Goal: Check status: Check status

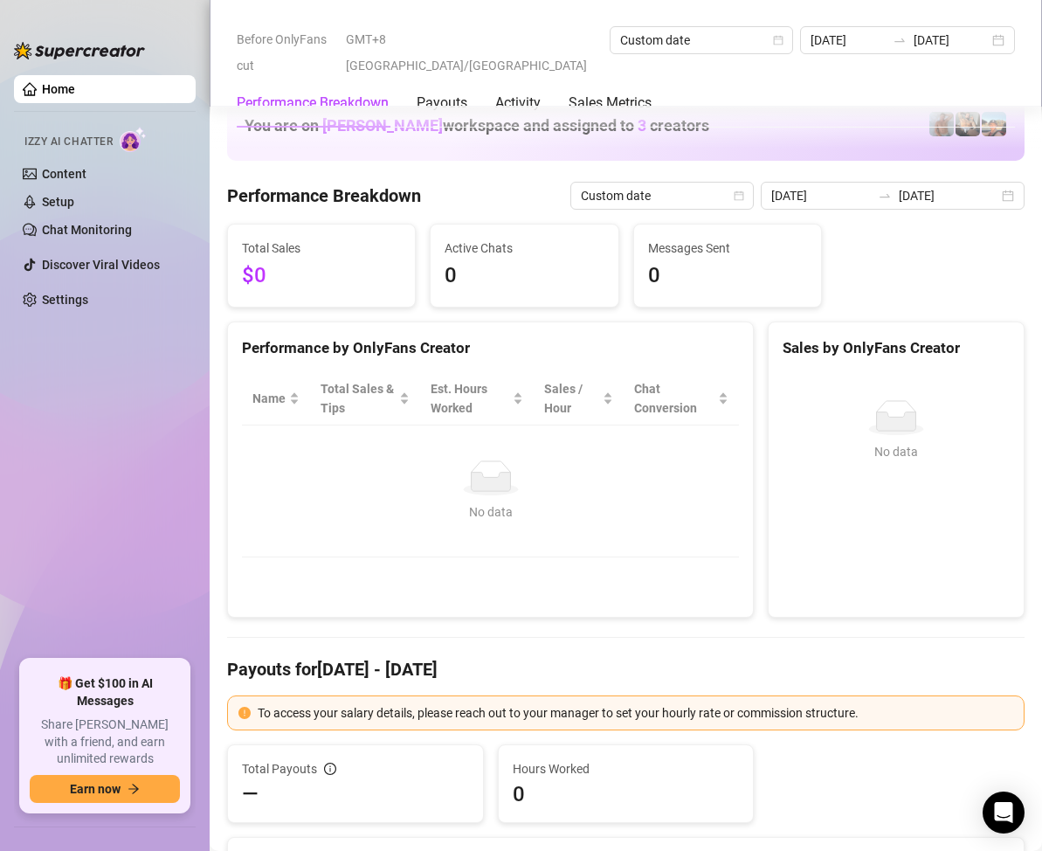
scroll to position [2097, 0]
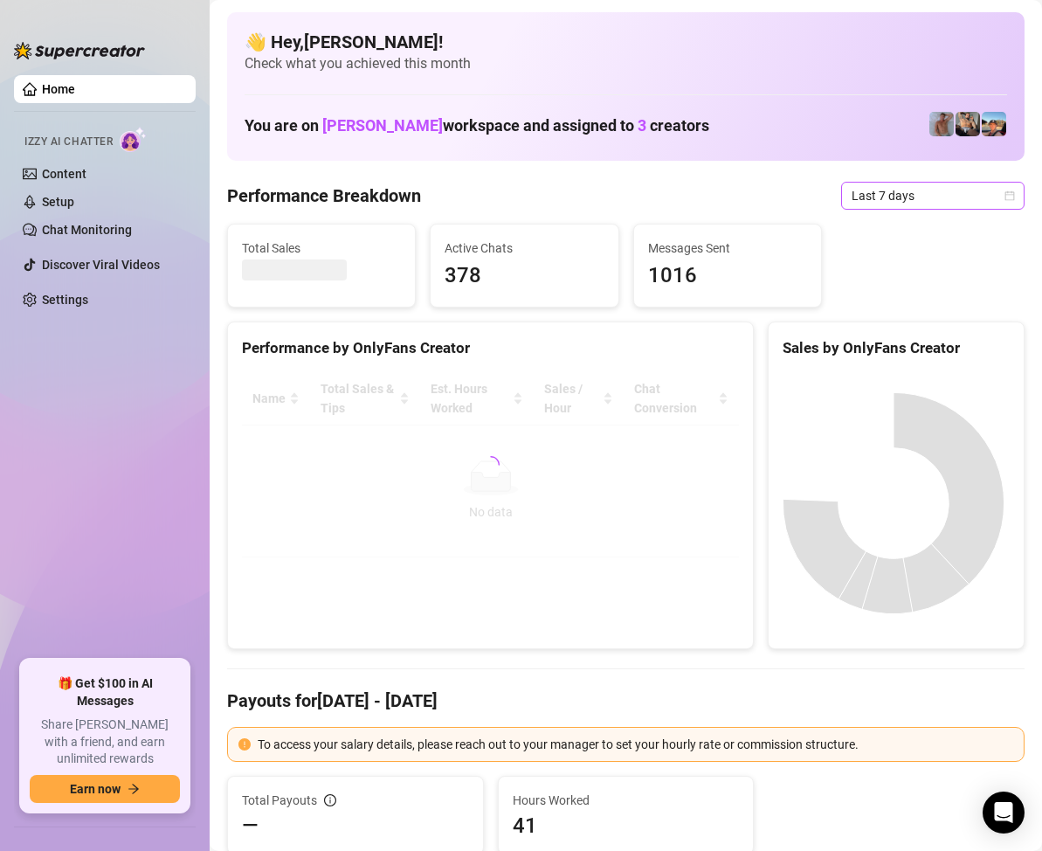
click at [1005, 191] on icon "calendar" at bounding box center [1010, 195] width 10 height 10
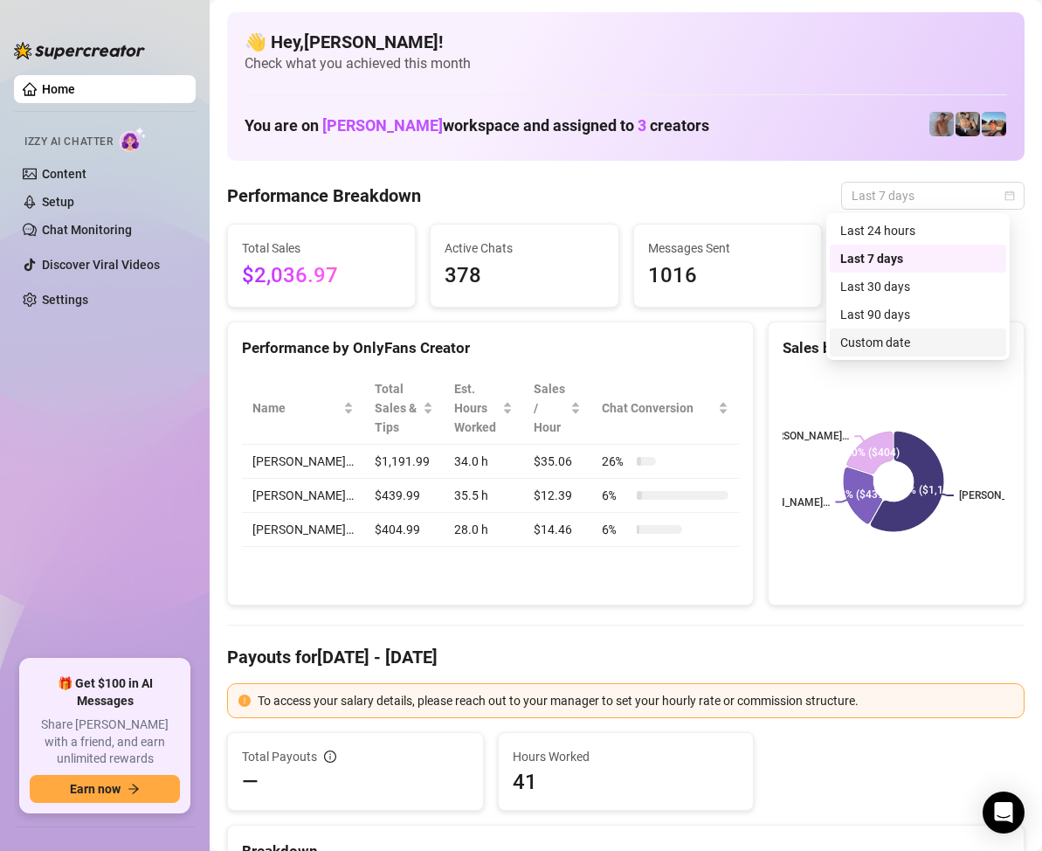
click at [885, 340] on div "Custom date" at bounding box center [919, 342] width 156 height 19
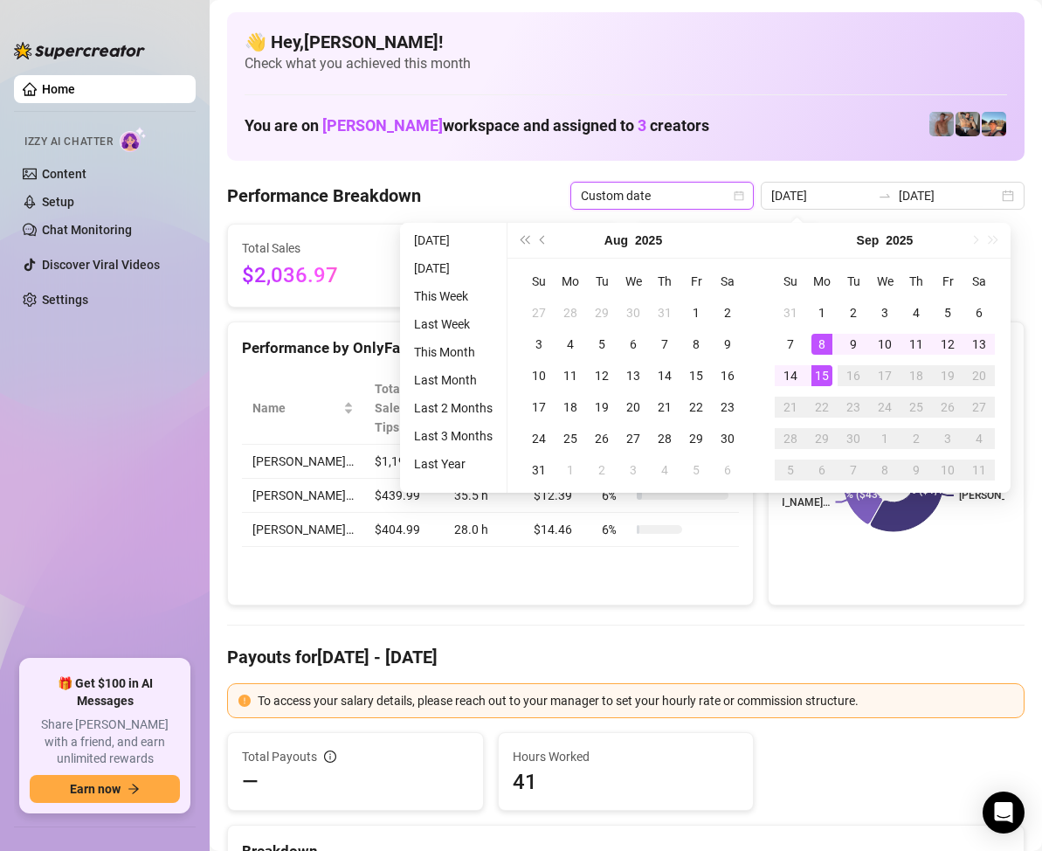
type input "[DATE]"
click at [830, 375] on div "15" at bounding box center [822, 375] width 21 height 21
click at [827, 374] on div "15" at bounding box center [822, 375] width 21 height 21
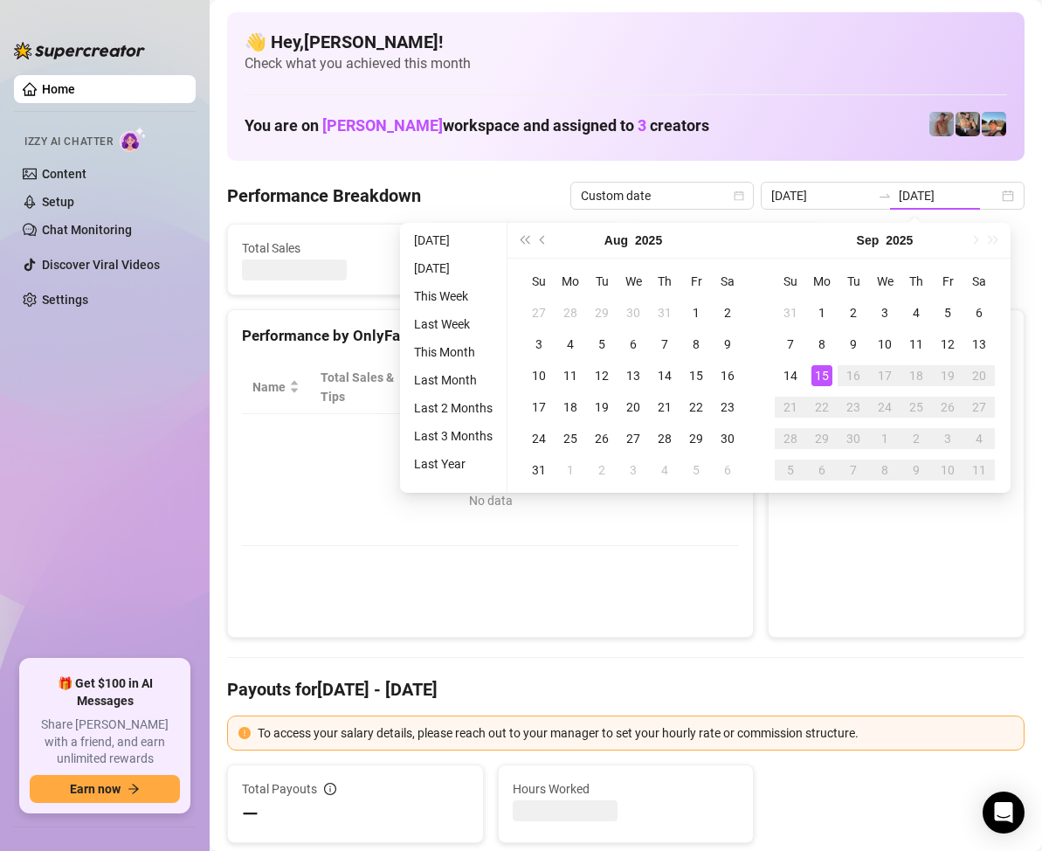
type input "[DATE]"
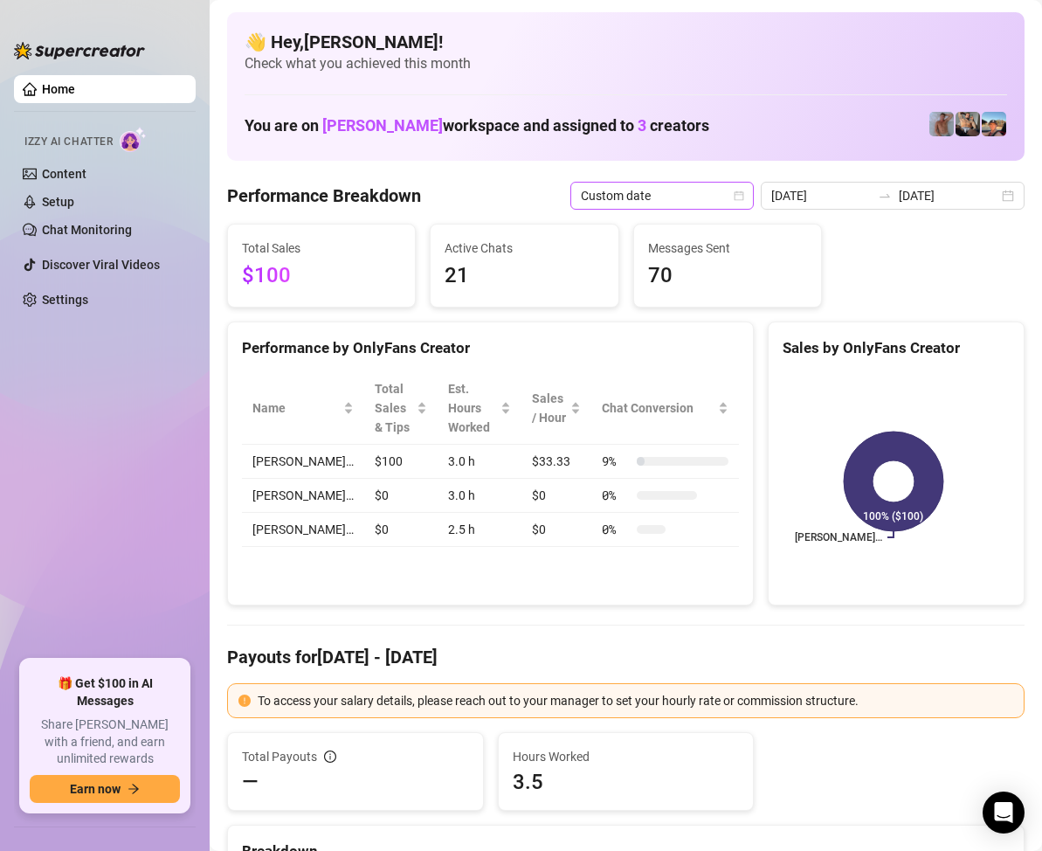
click at [673, 190] on span "Custom date" at bounding box center [662, 196] width 163 height 26
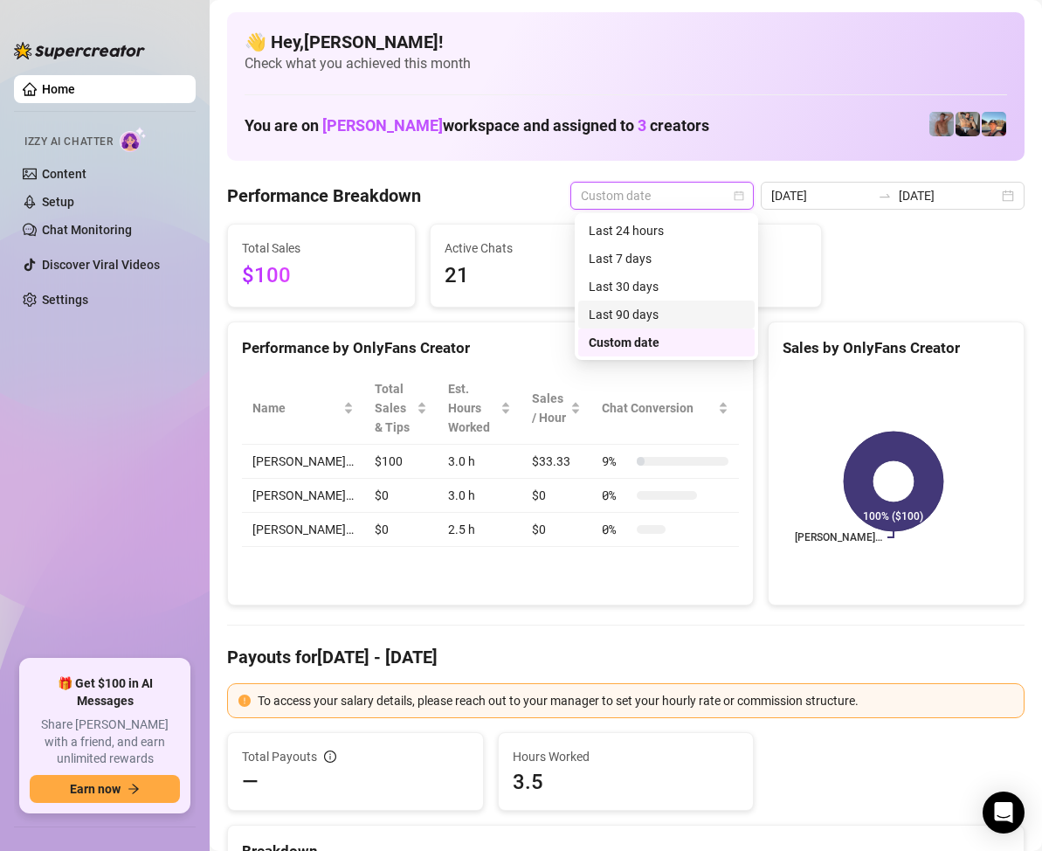
click at [642, 311] on div "Last 90 days" at bounding box center [667, 314] width 156 height 19
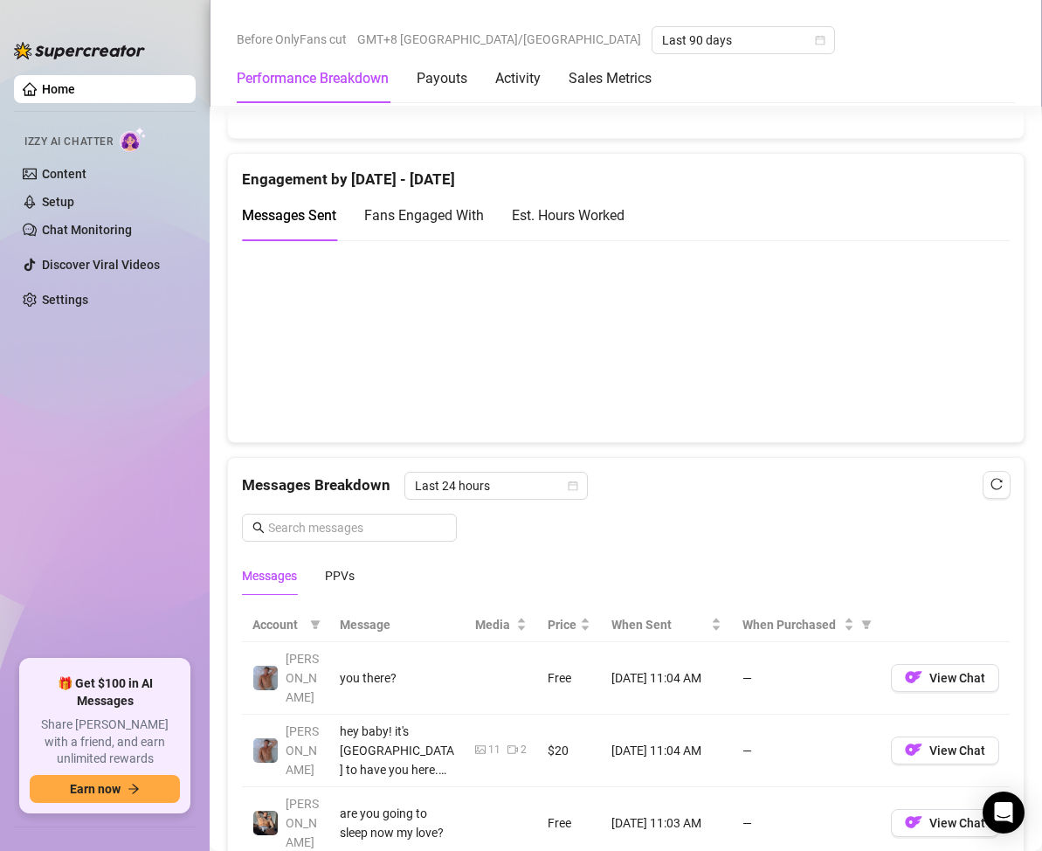
scroll to position [1398, 0]
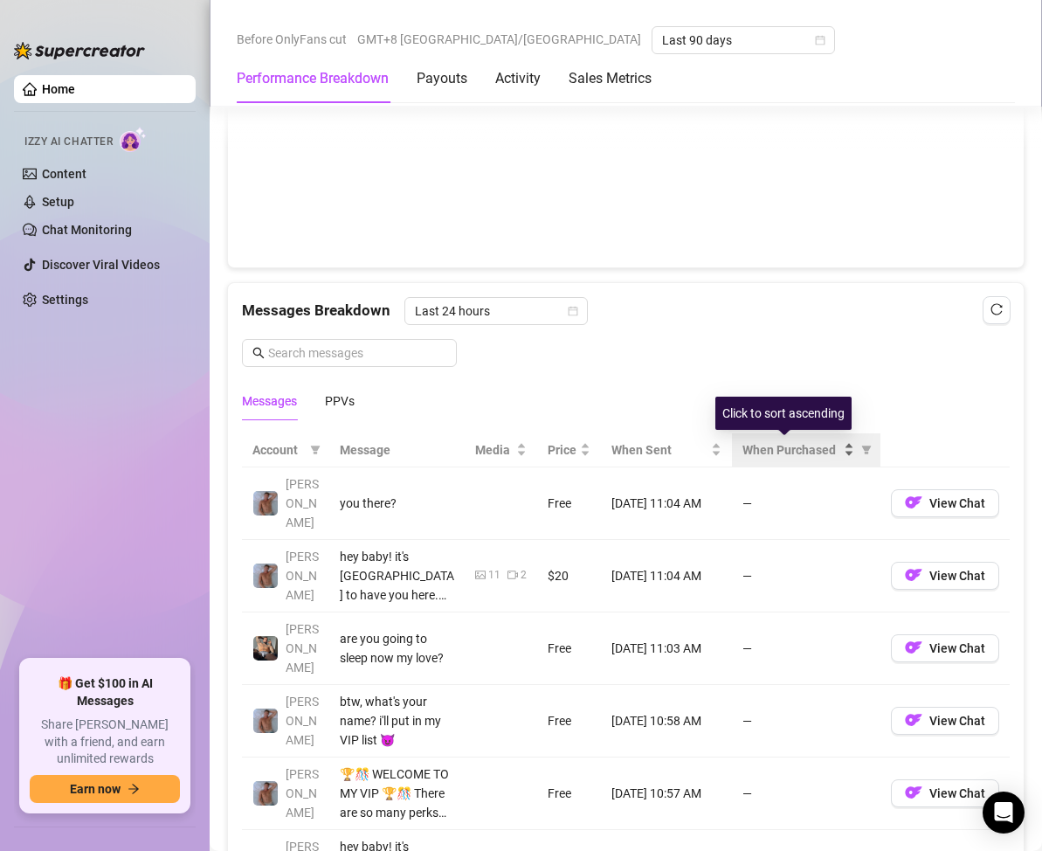
click at [779, 453] on span "When Purchased" at bounding box center [792, 449] width 98 height 19
click at [819, 454] on span "When Purchased" at bounding box center [792, 449] width 98 height 19
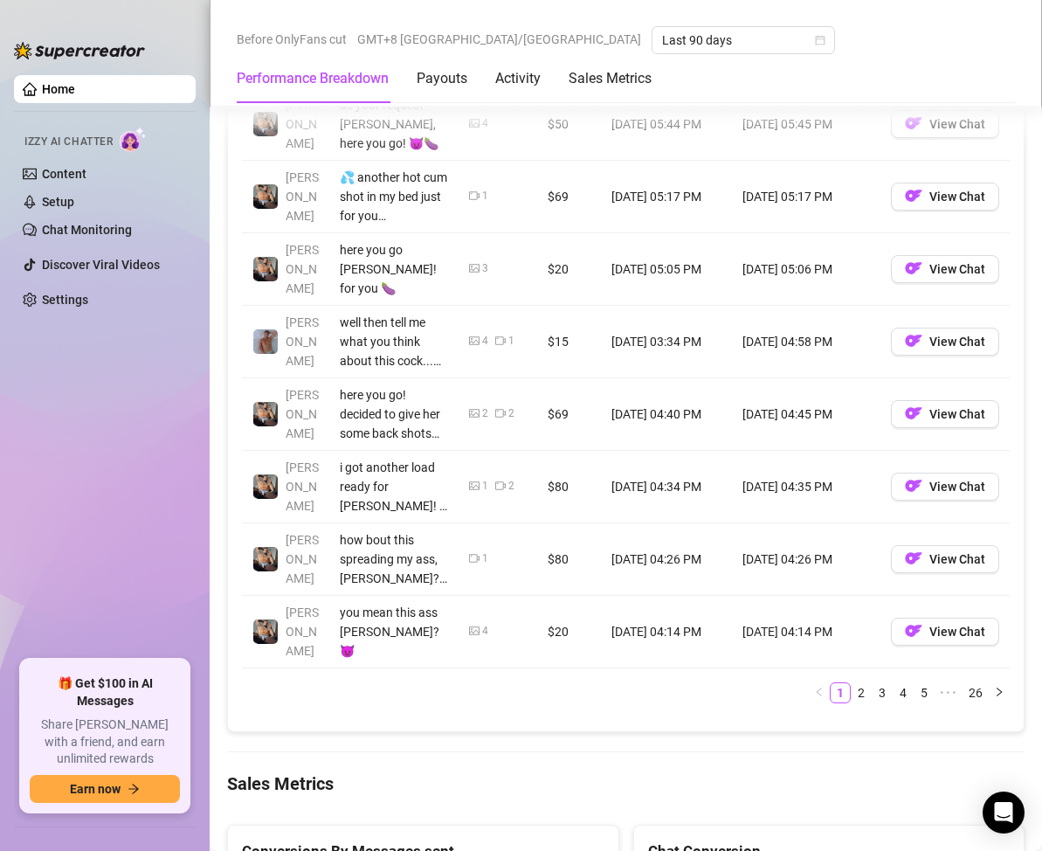
scroll to position [2010, 0]
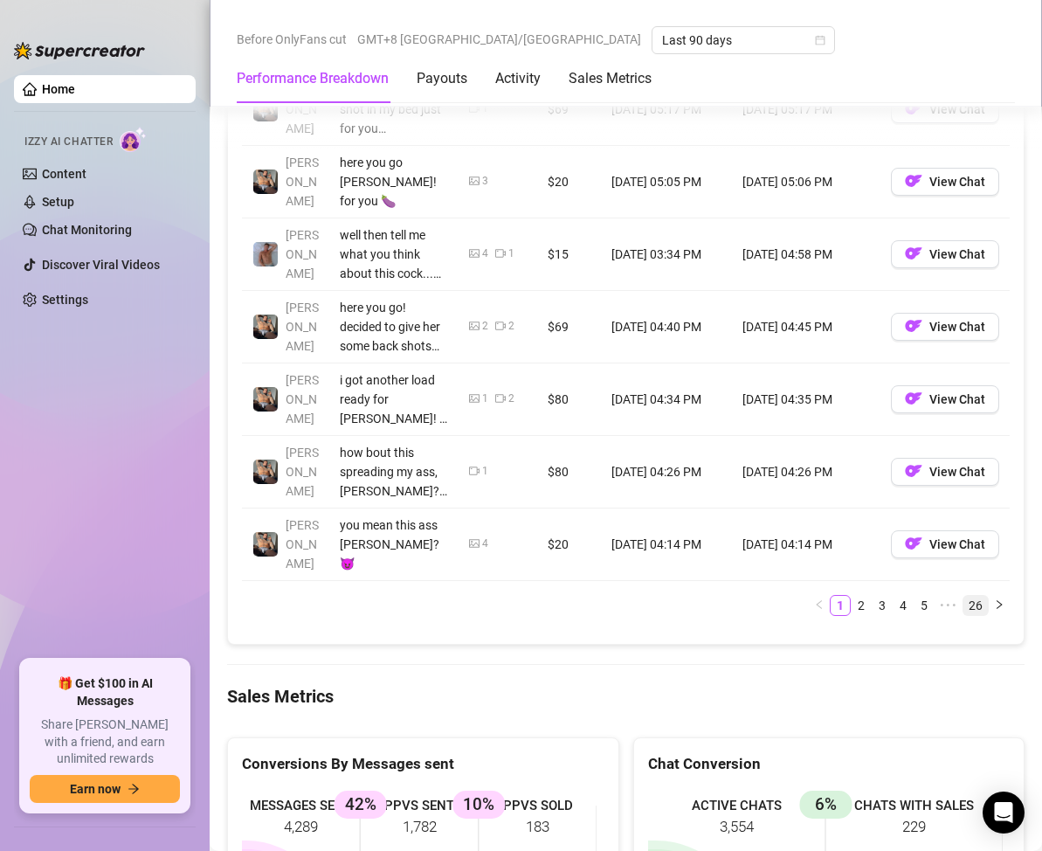
click at [964, 596] on link "26" at bounding box center [976, 605] width 24 height 19
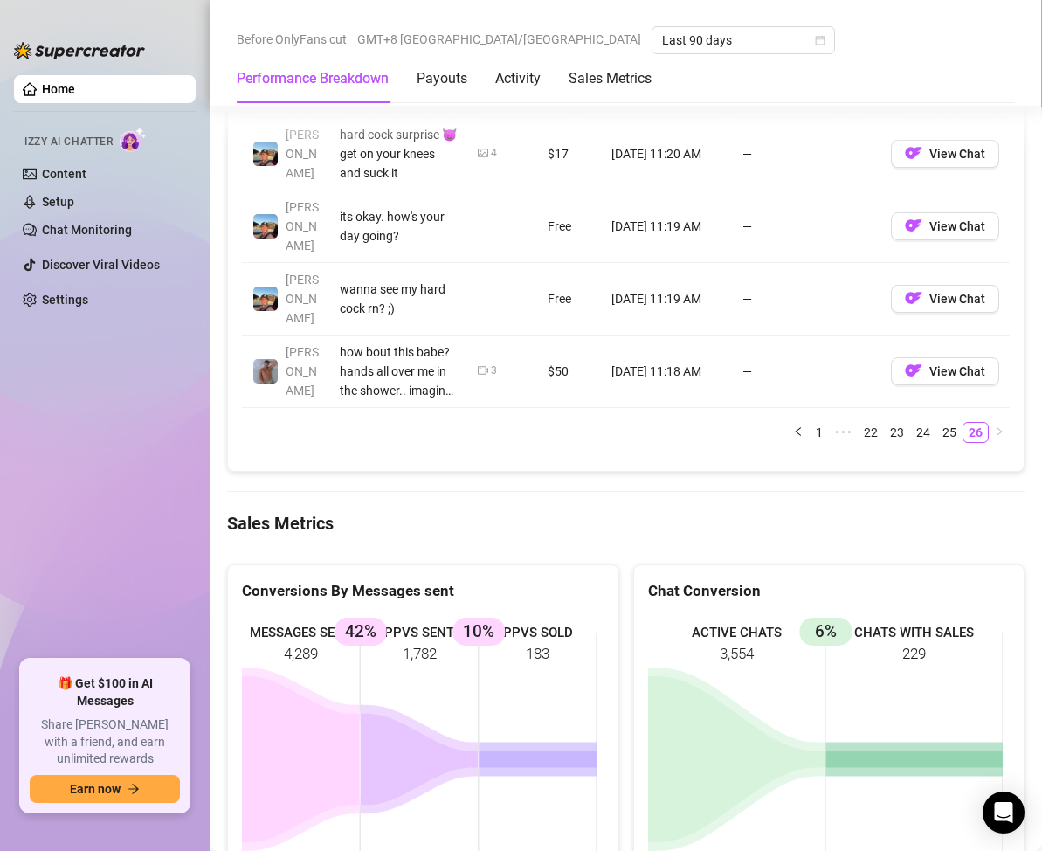
scroll to position [1573, 0]
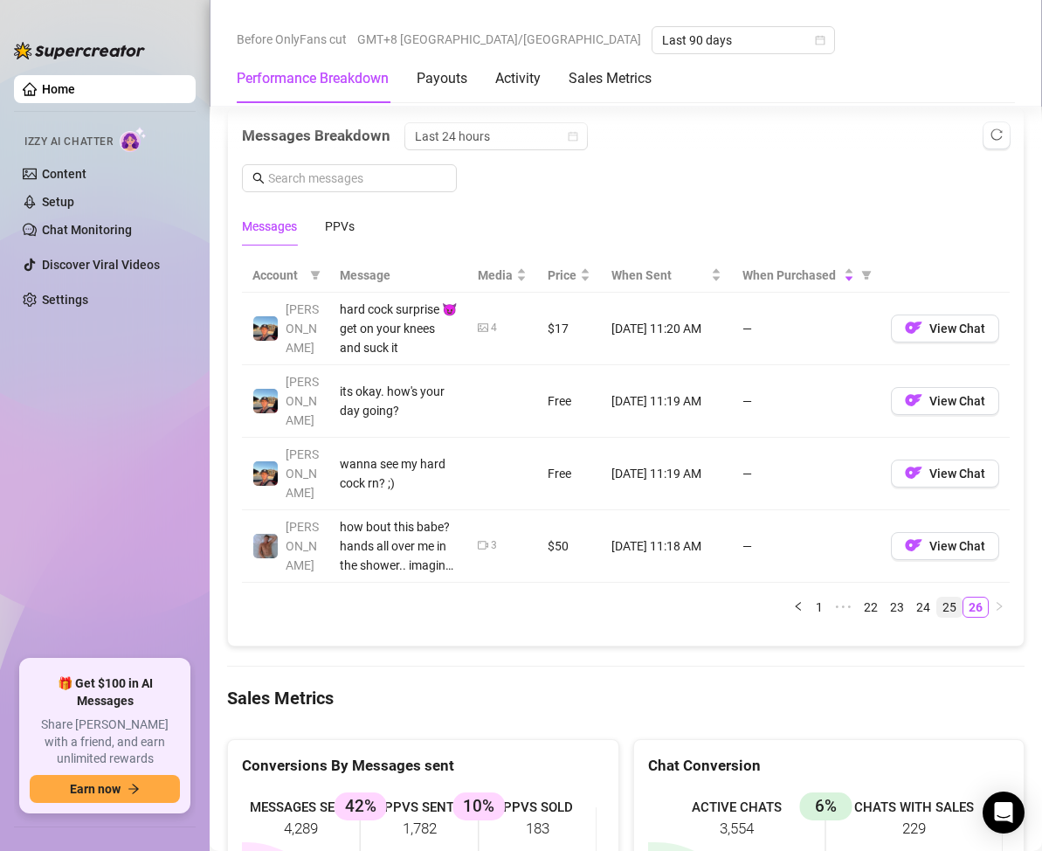
click at [938, 598] on link "25" at bounding box center [950, 607] width 24 height 19
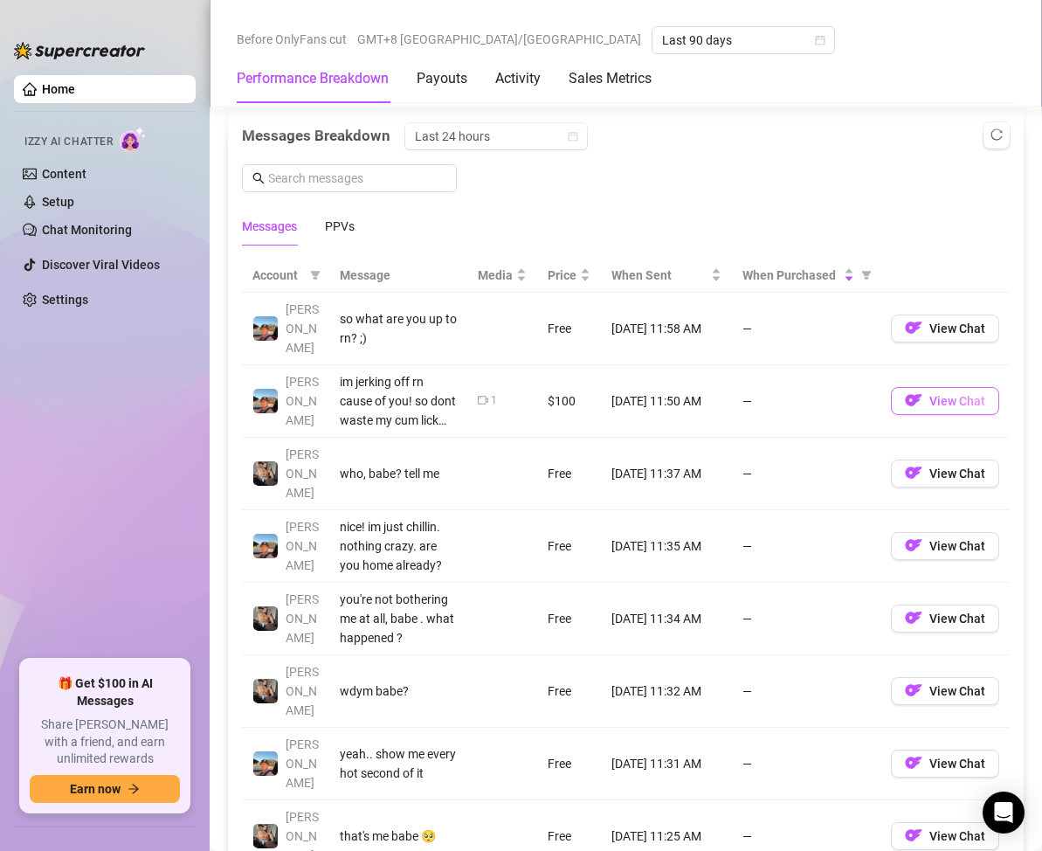
click at [905, 391] on img "button" at bounding box center [913, 399] width 17 height 17
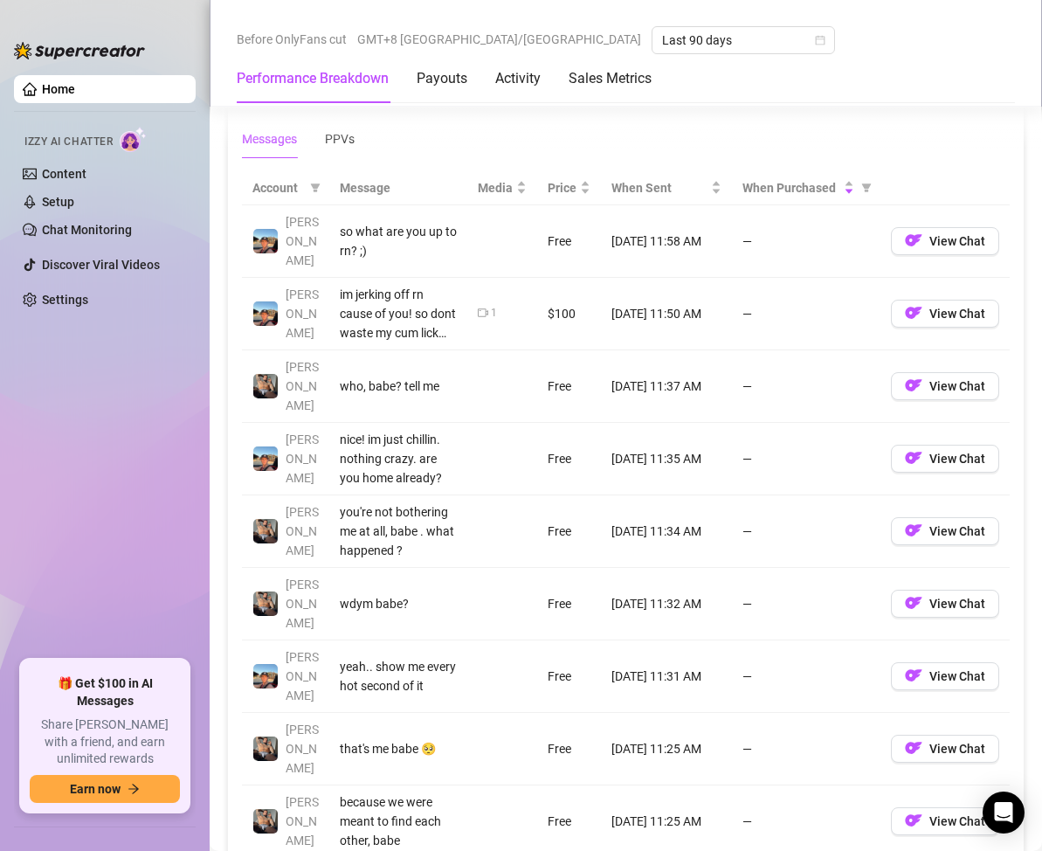
scroll to position [1747, 0]
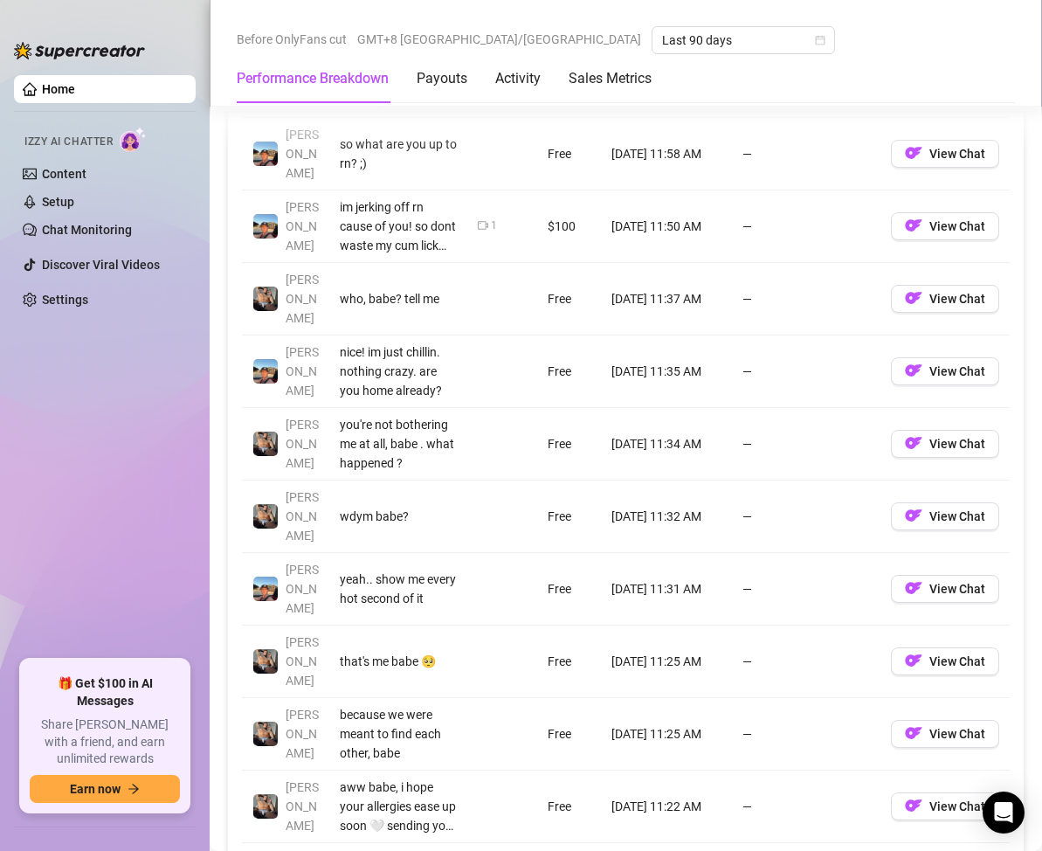
click at [911, 850] on link "24" at bounding box center [923, 867] width 24 height 19
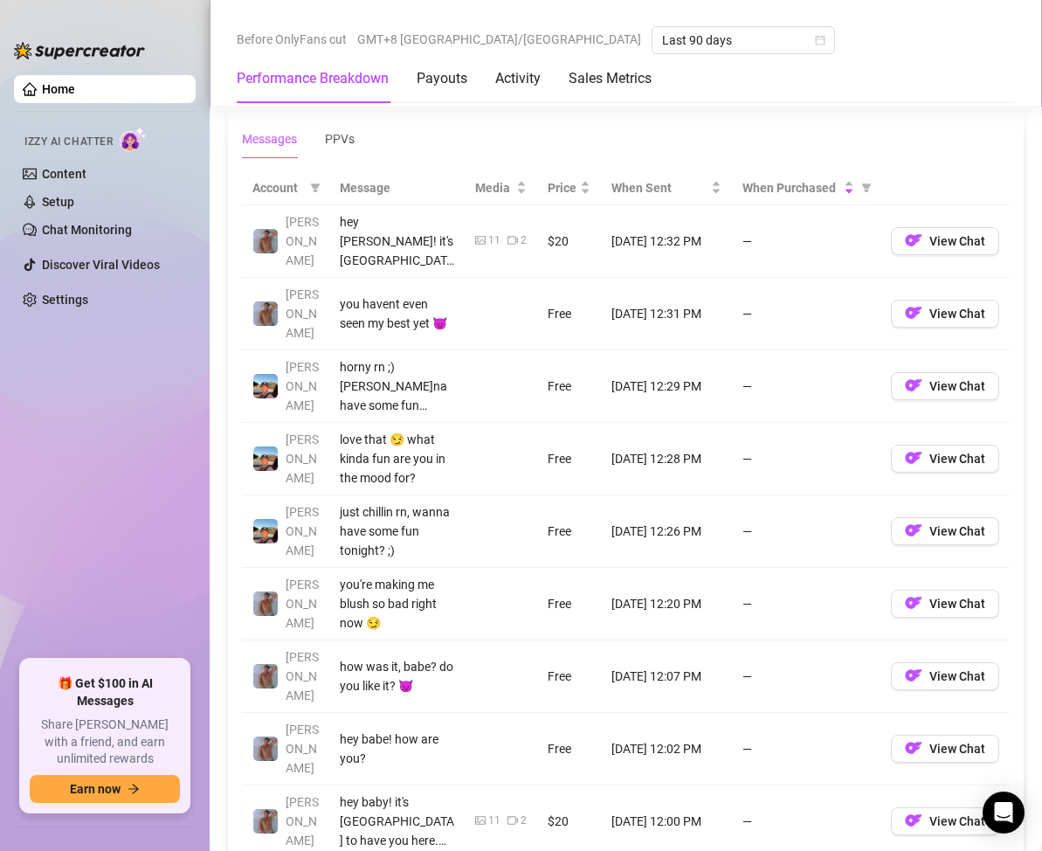
scroll to position [1835, 0]
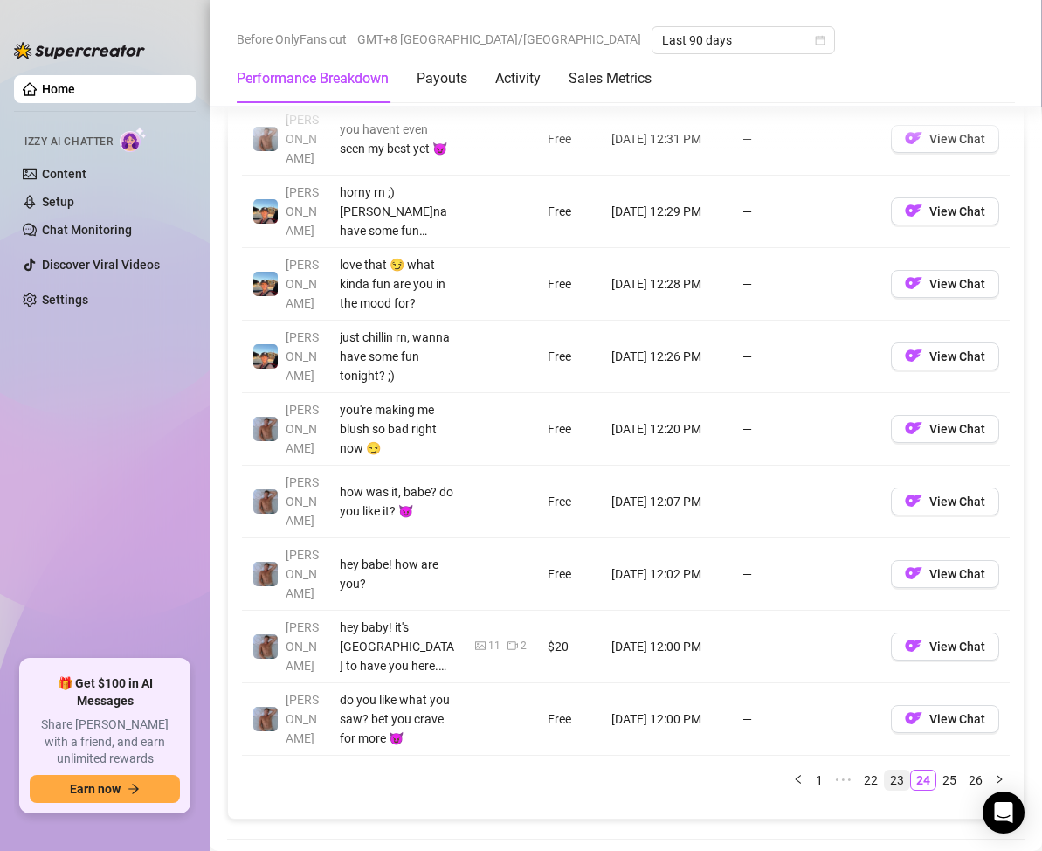
click at [885, 771] on link "23" at bounding box center [897, 780] width 24 height 19
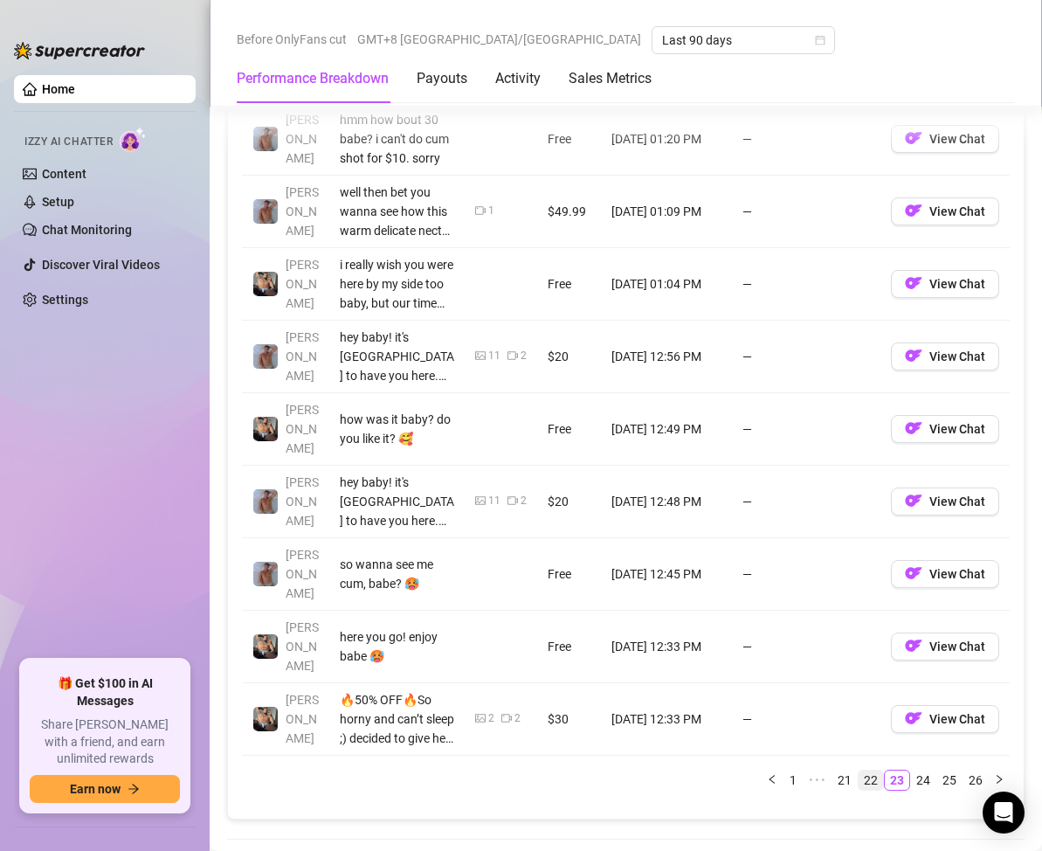
click at [859, 771] on link "22" at bounding box center [871, 780] width 24 height 19
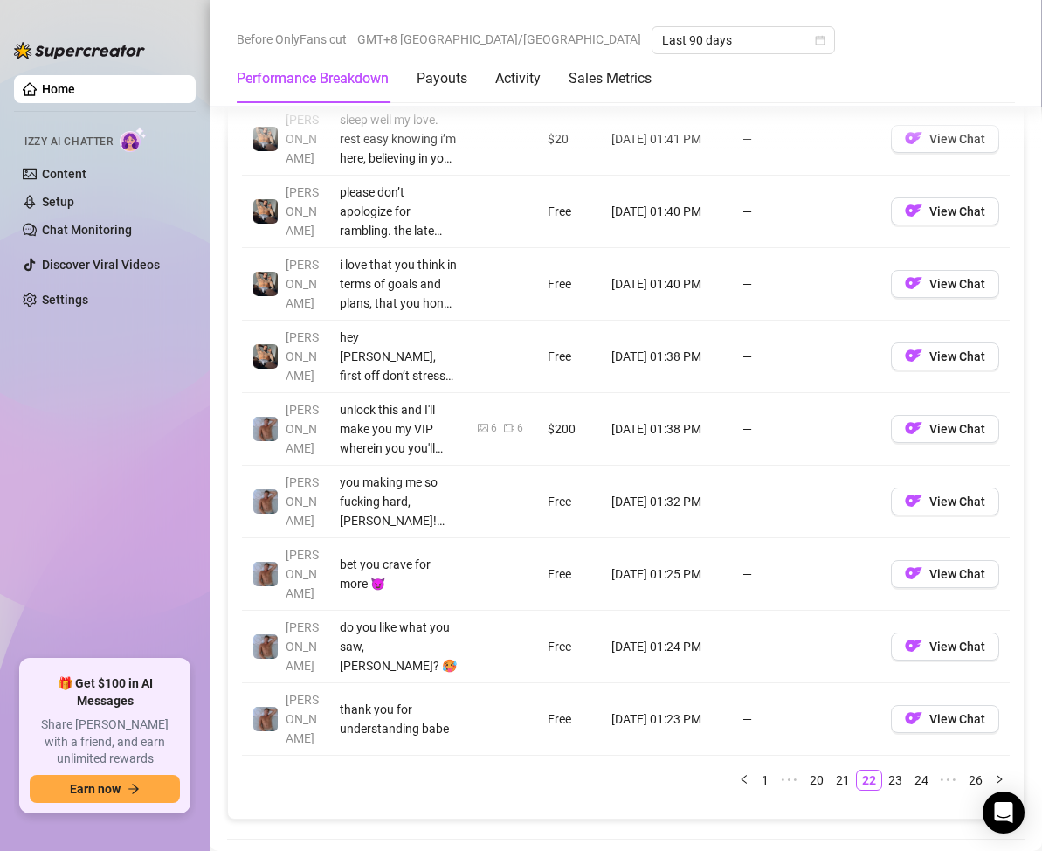
scroll to position [1747, 0]
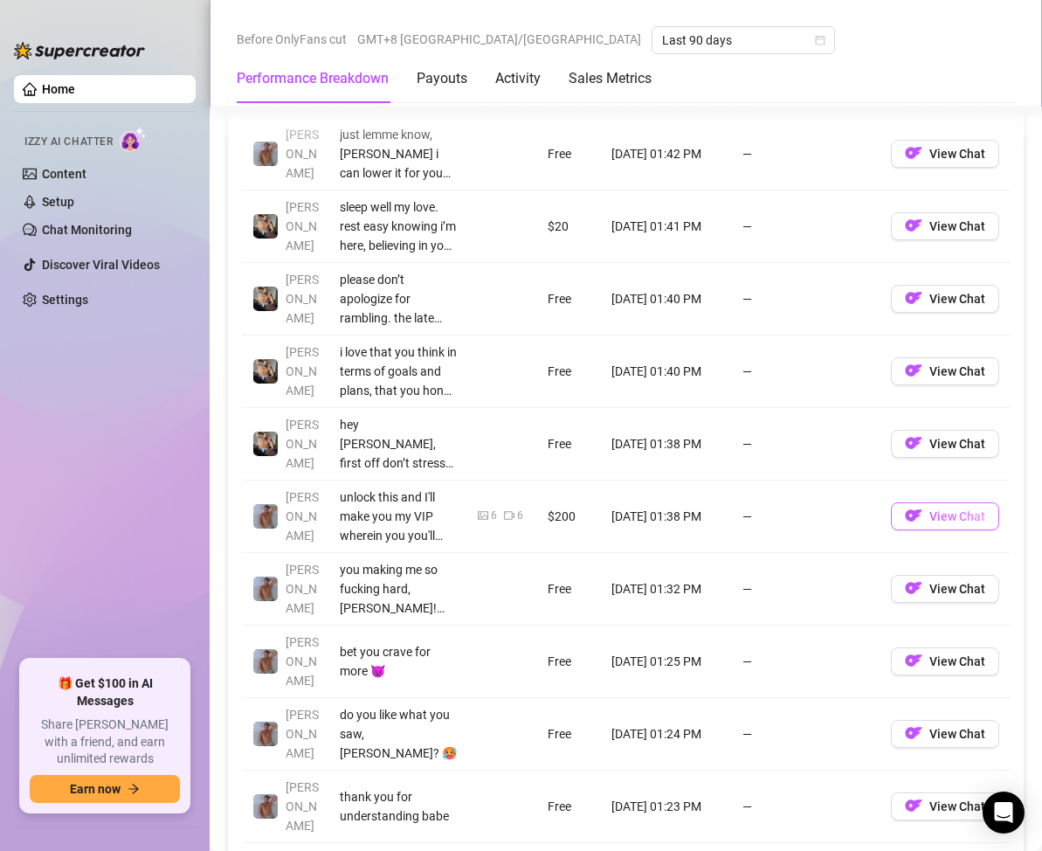
click at [930, 519] on span "View Chat" at bounding box center [958, 516] width 56 height 14
click at [930, 522] on span "View Chat" at bounding box center [958, 516] width 56 height 14
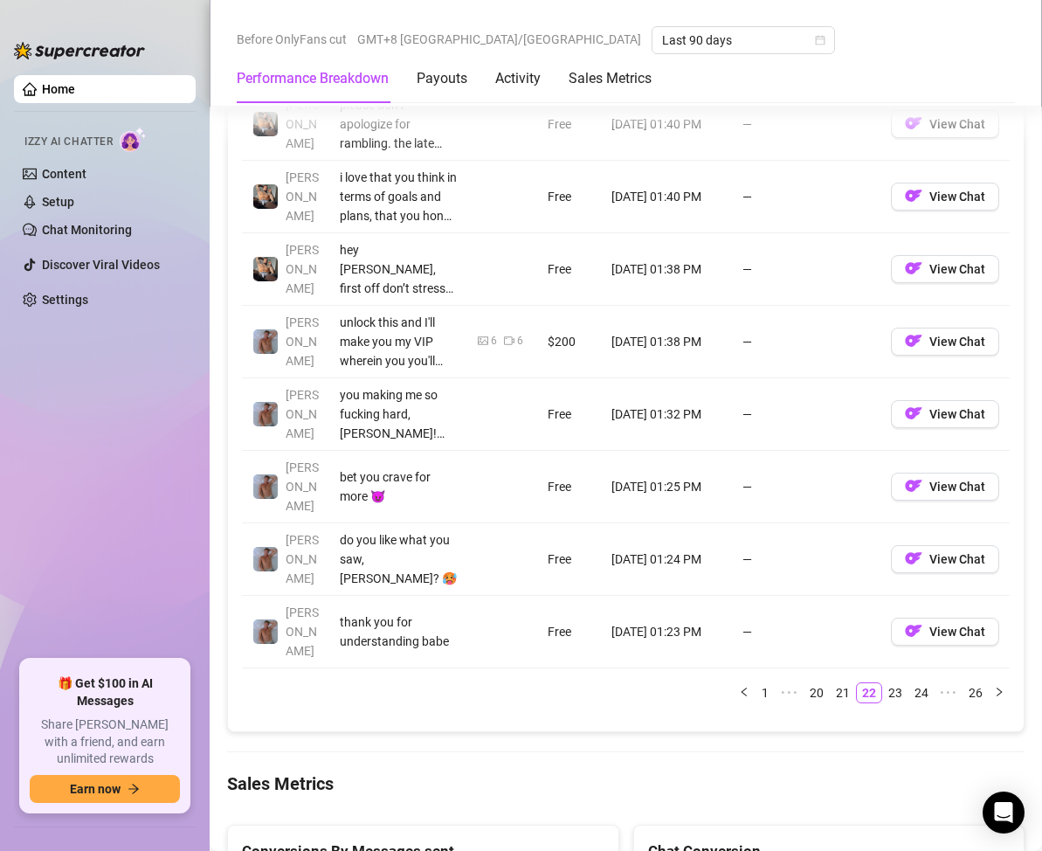
scroll to position [2010, 0]
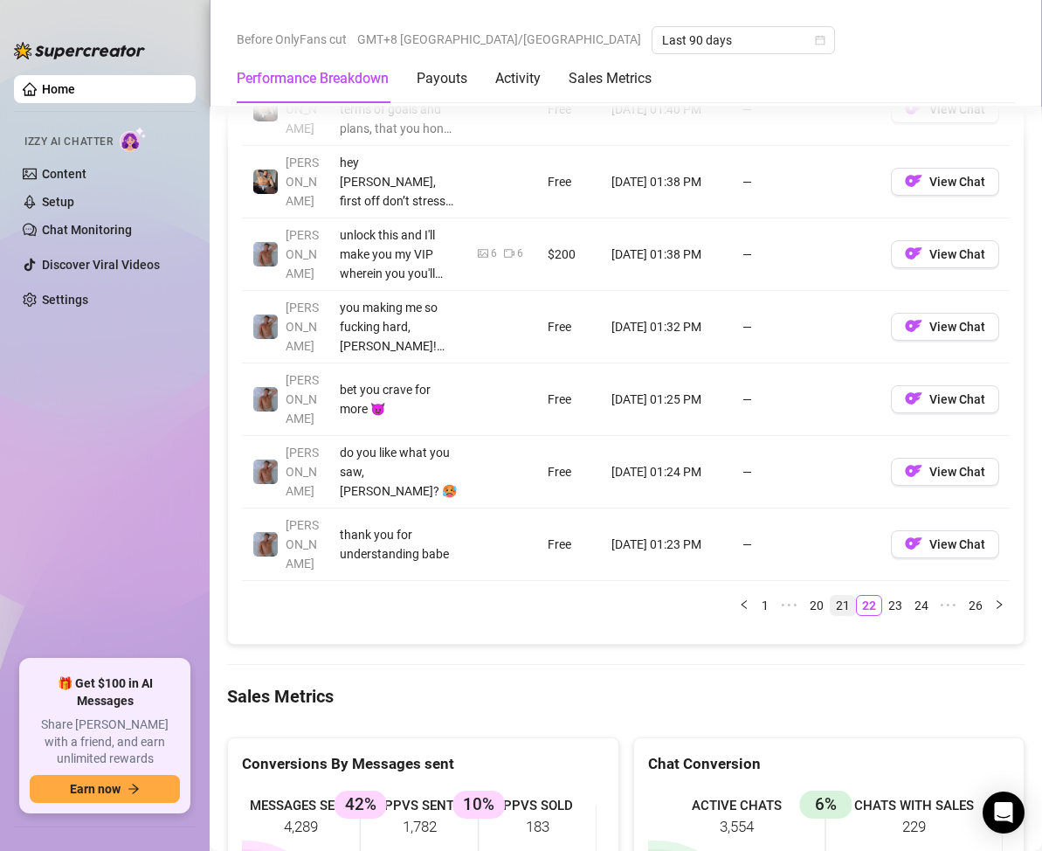
click at [831, 596] on link "21" at bounding box center [843, 605] width 24 height 19
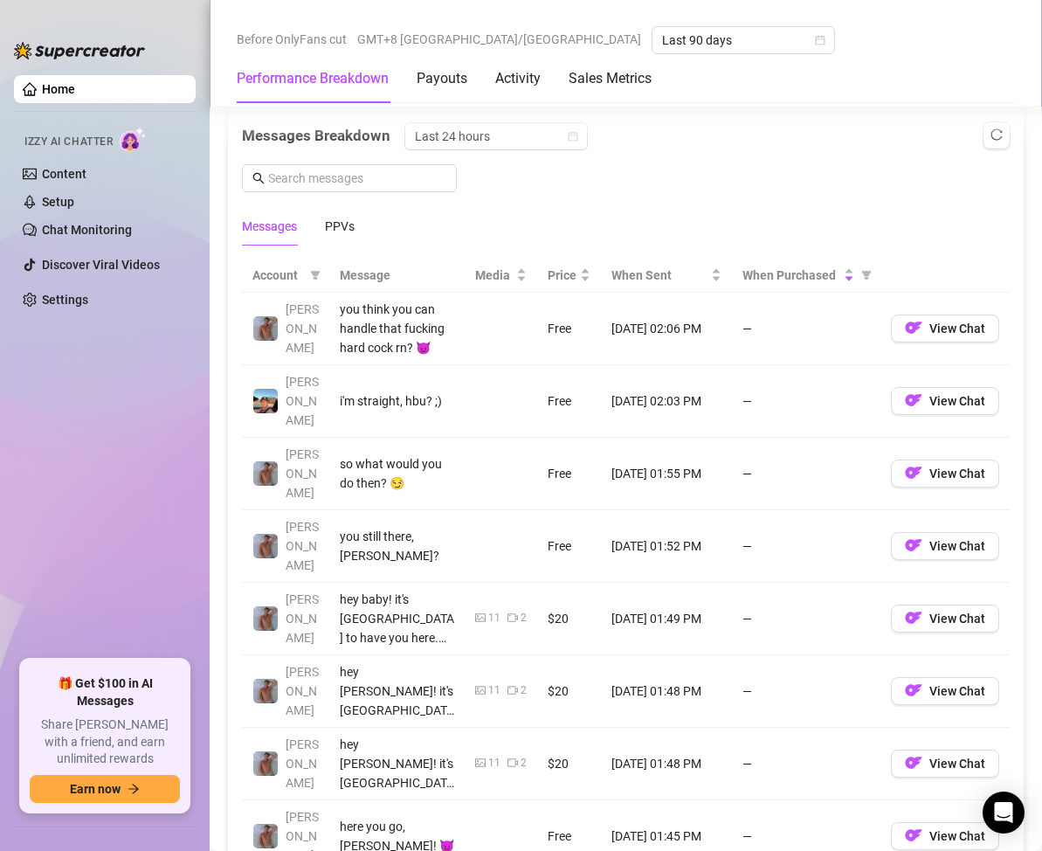
scroll to position [1922, 0]
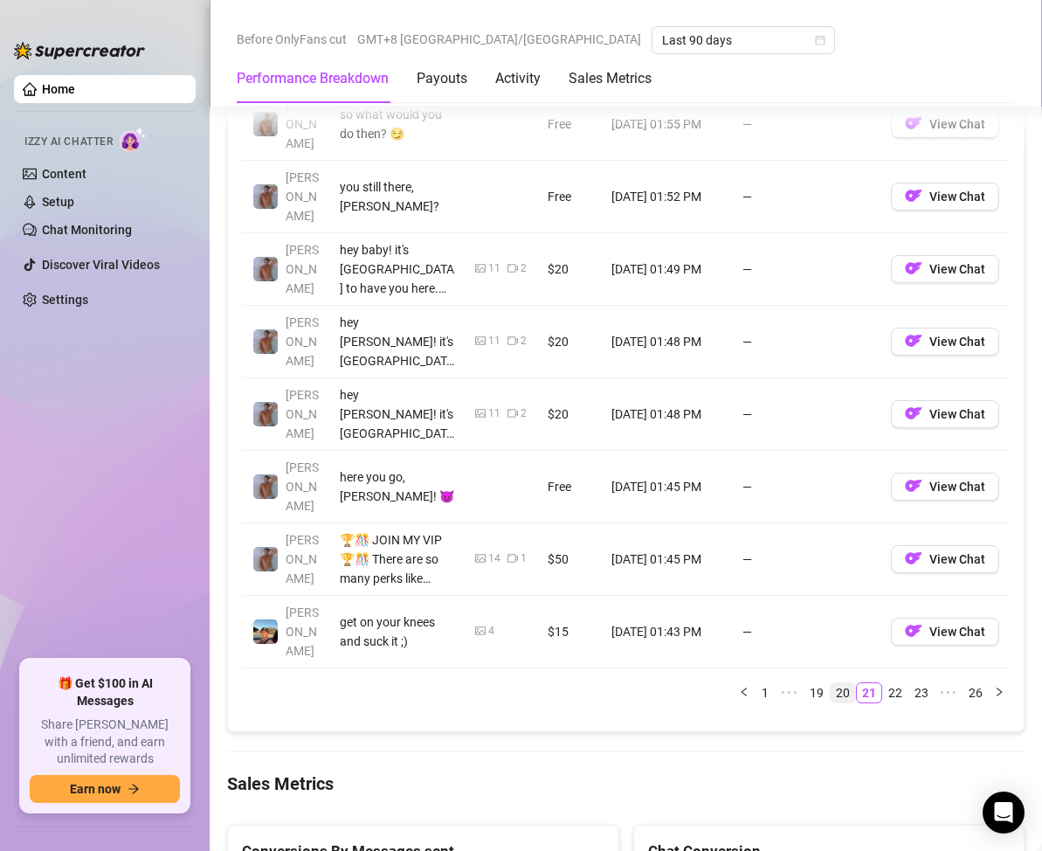
click at [831, 683] on link "20" at bounding box center [843, 692] width 24 height 19
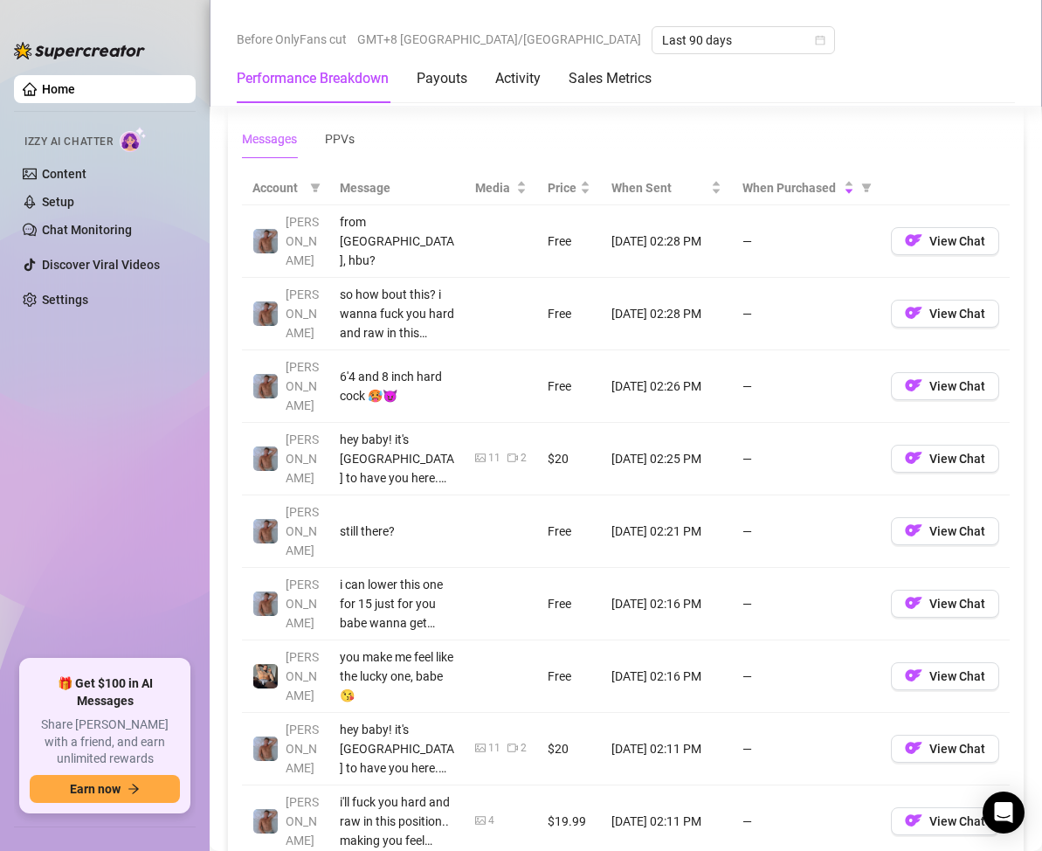
scroll to position [2010, 0]
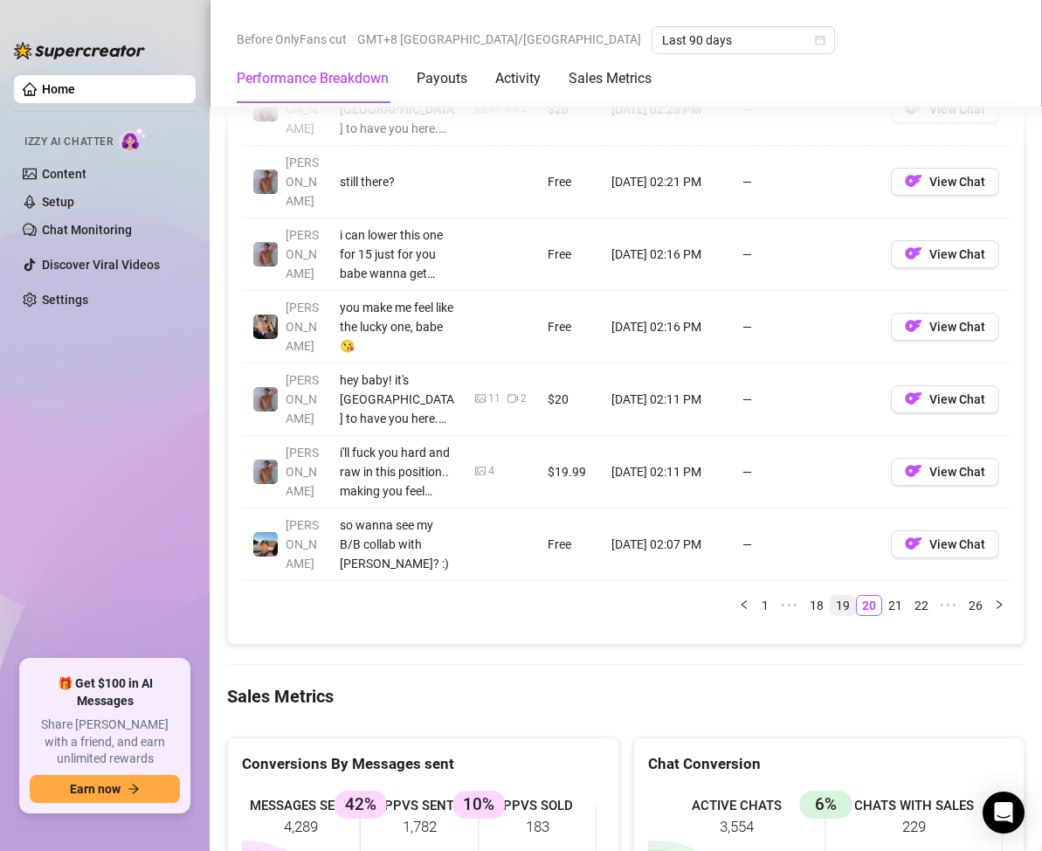
click at [831, 596] on link "19" at bounding box center [843, 605] width 24 height 19
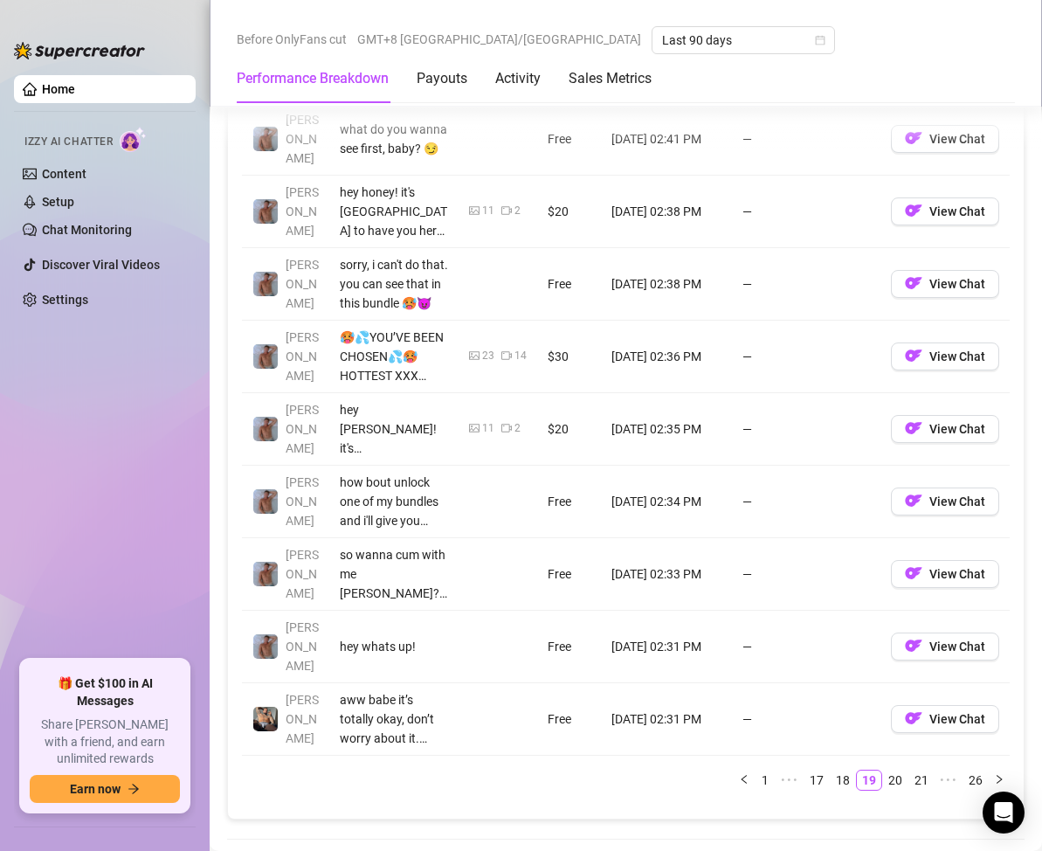
scroll to position [1922, 0]
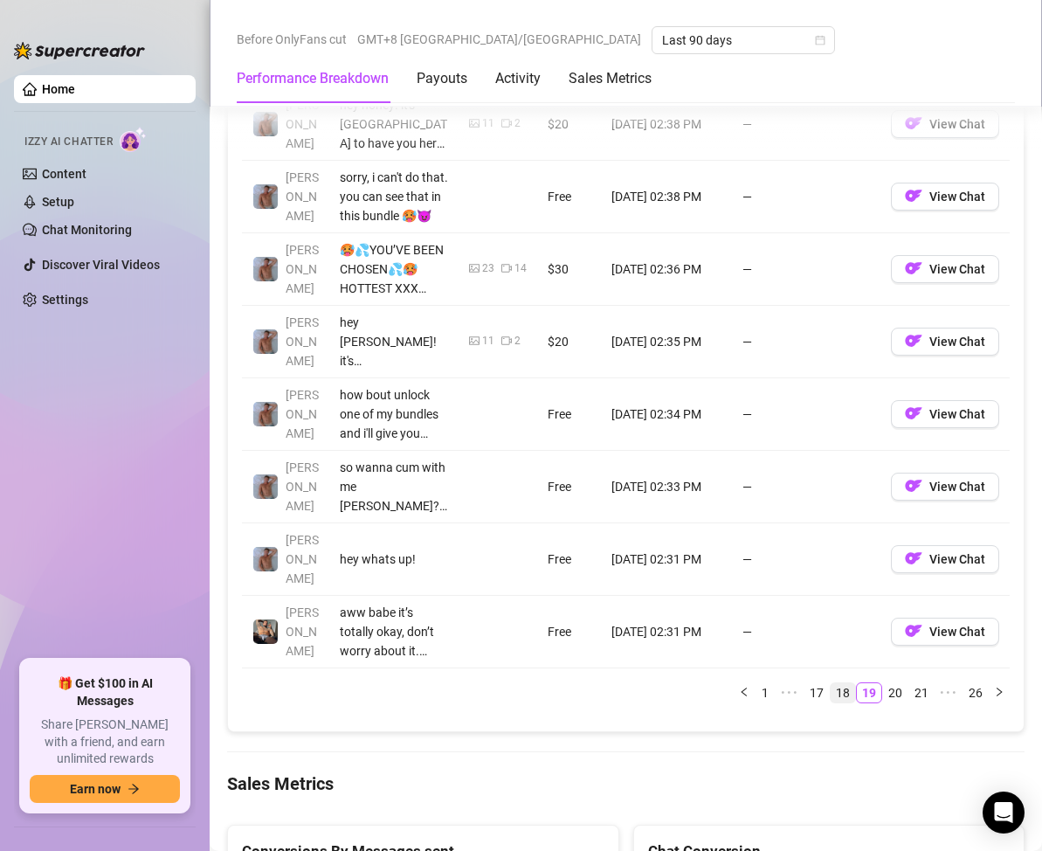
click at [831, 683] on link "18" at bounding box center [843, 692] width 24 height 19
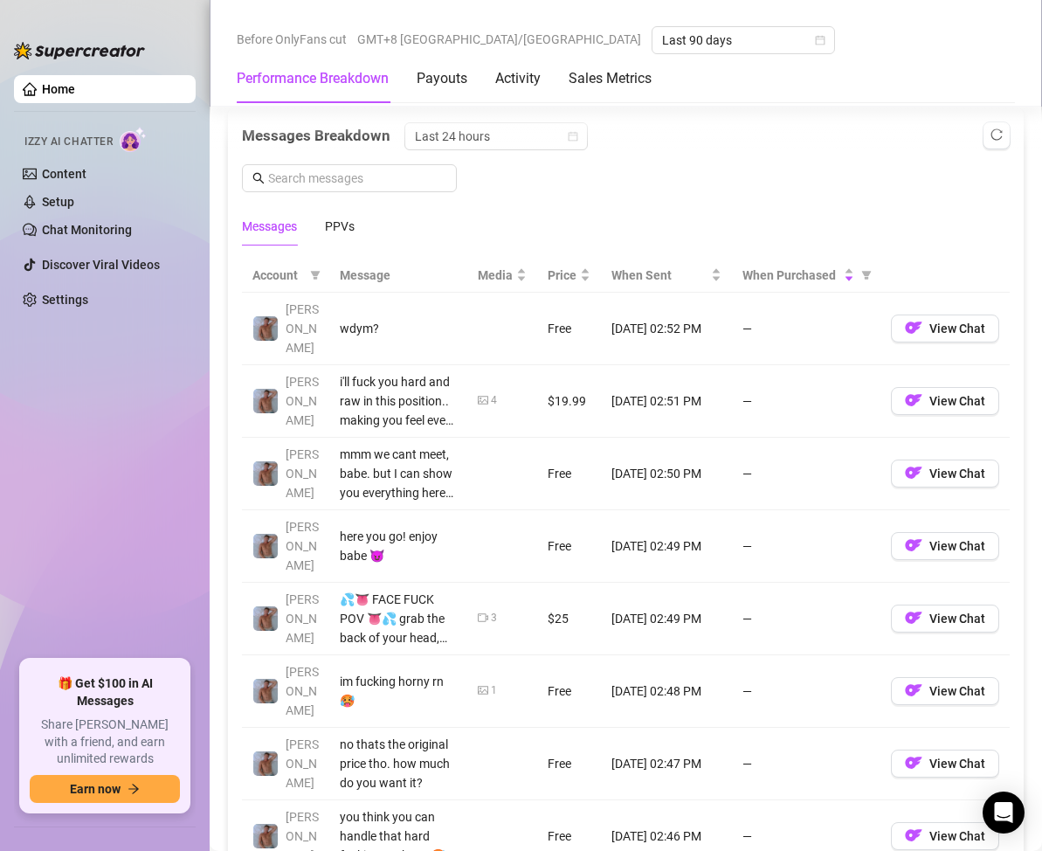
scroll to position [1747, 0]
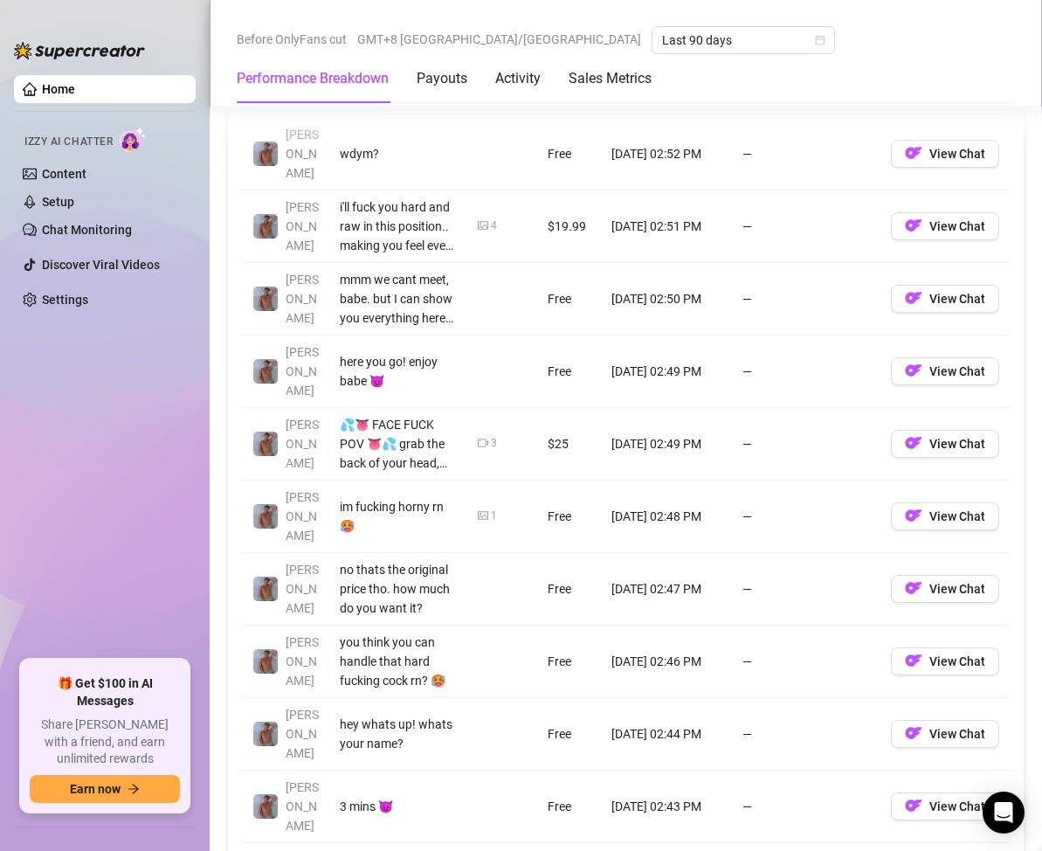
click at [833, 850] on link "17" at bounding box center [843, 867] width 24 height 19
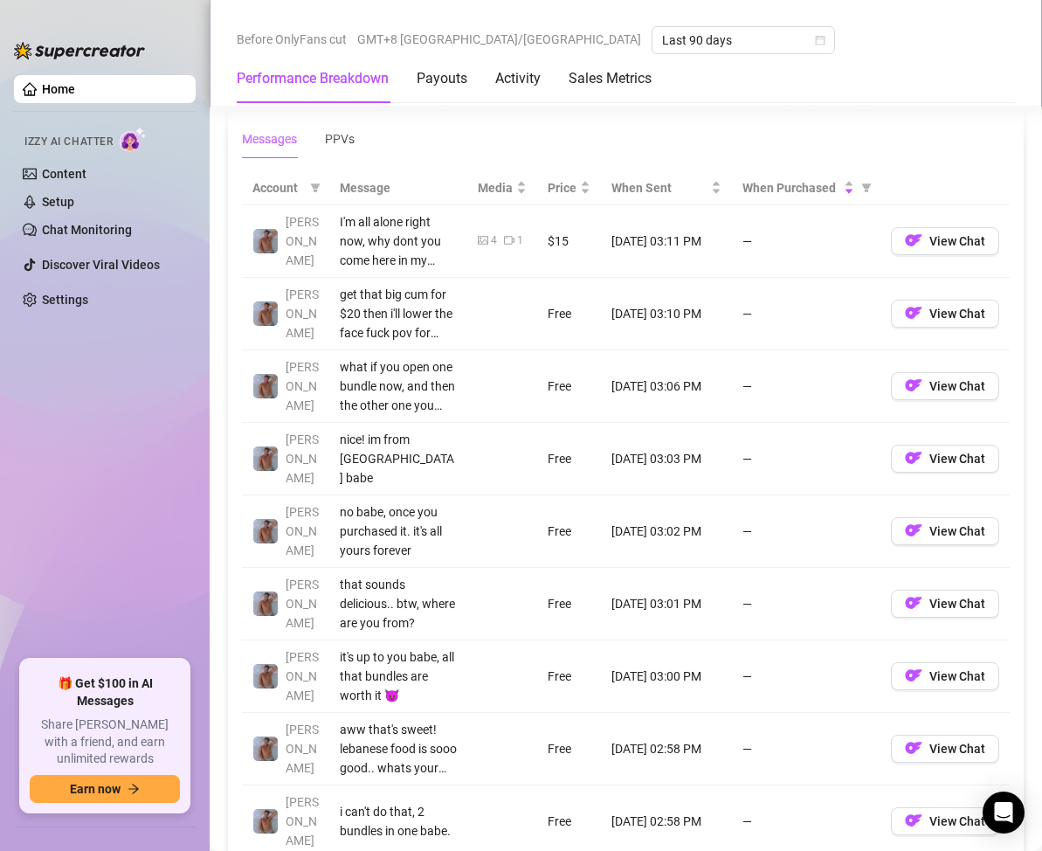
scroll to position [1835, 0]
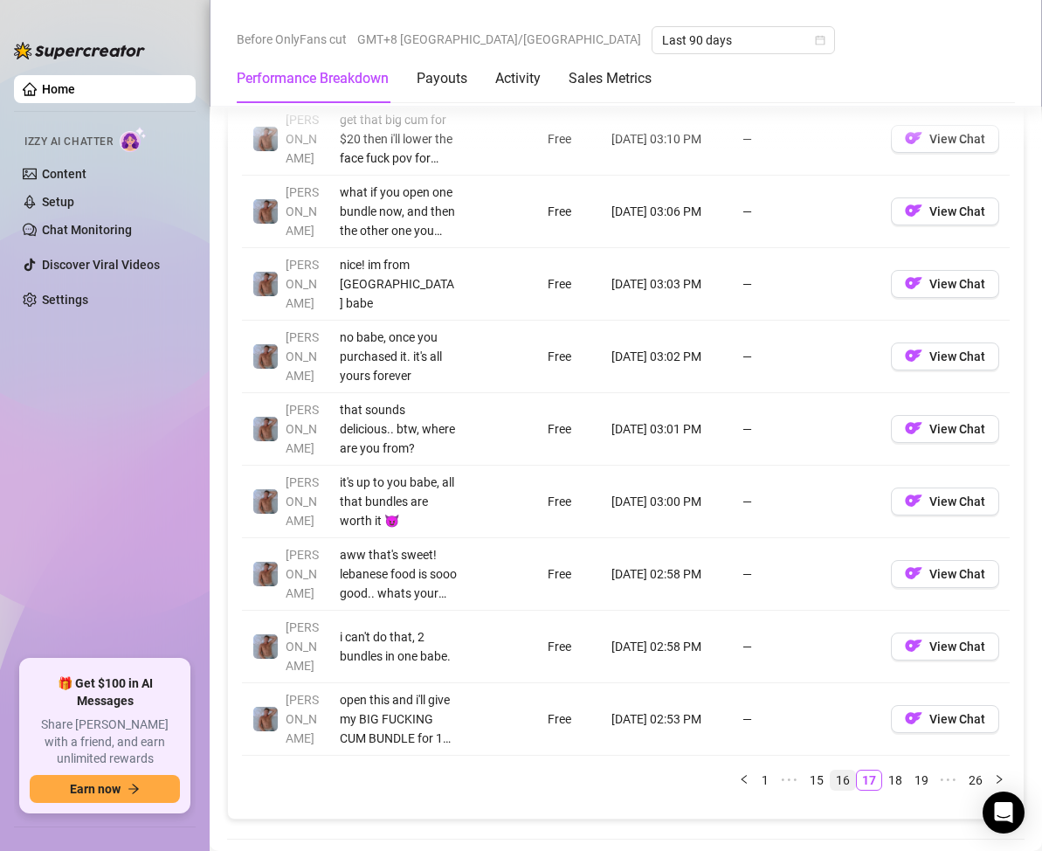
click at [831, 771] on link "16" at bounding box center [843, 780] width 24 height 19
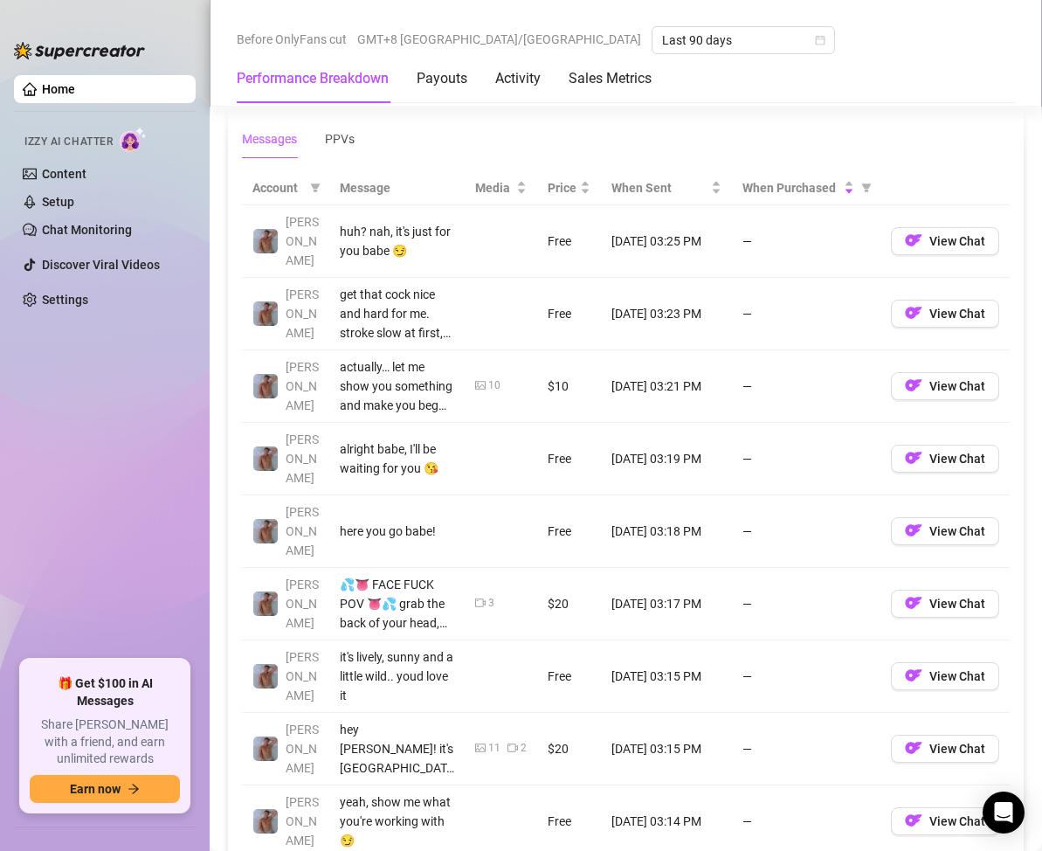
scroll to position [1573, 0]
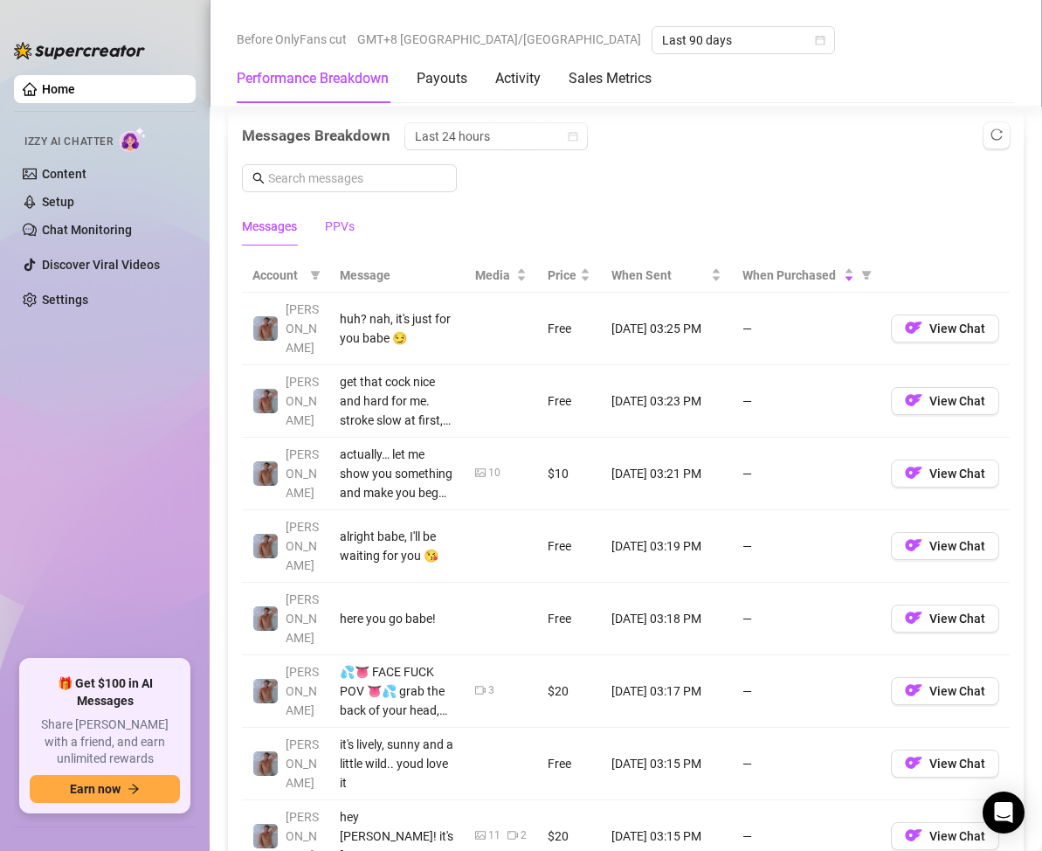
click at [334, 228] on div "PPVs" at bounding box center [340, 226] width 30 height 19
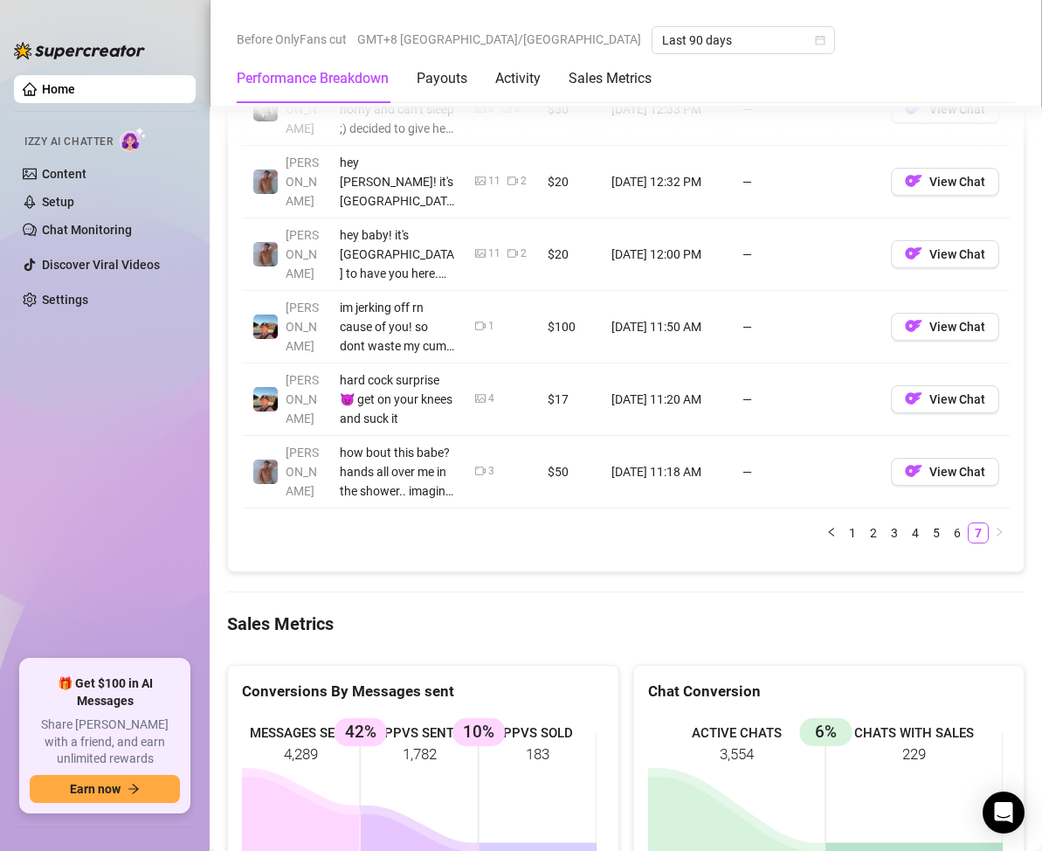
scroll to position [1835, 0]
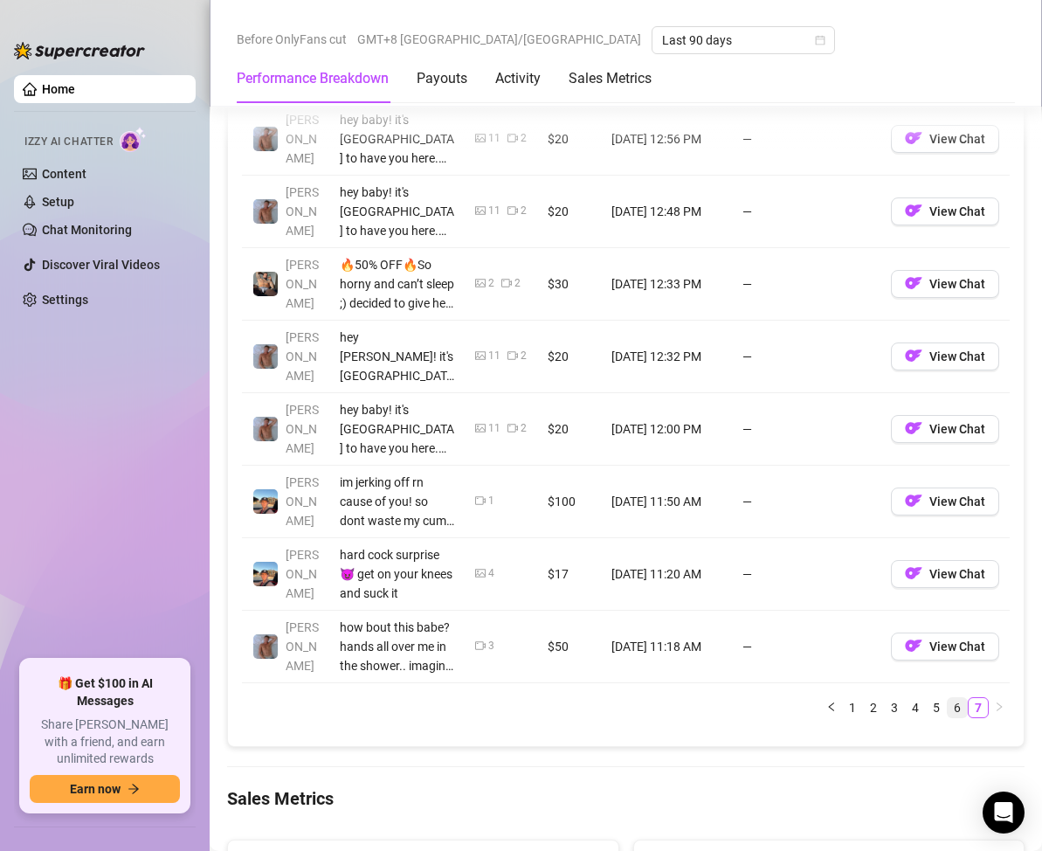
click at [948, 708] on link "6" at bounding box center [957, 707] width 19 height 19
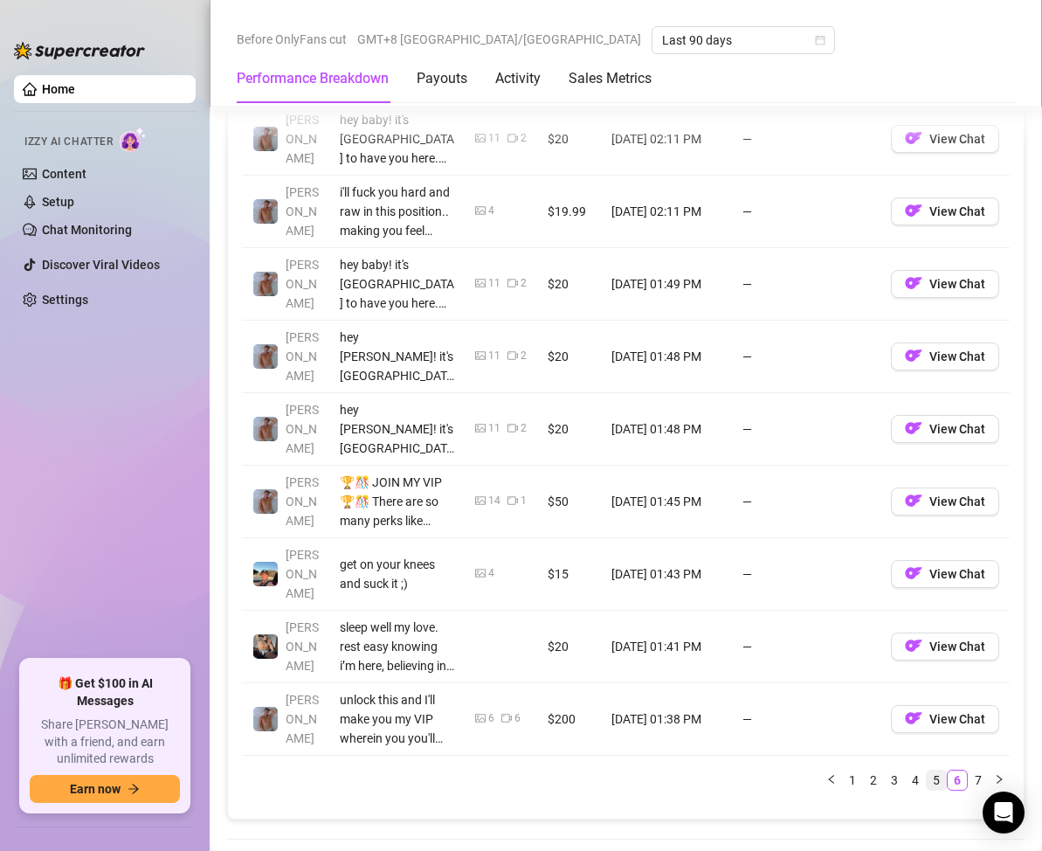
click at [927, 771] on link "5" at bounding box center [936, 780] width 19 height 19
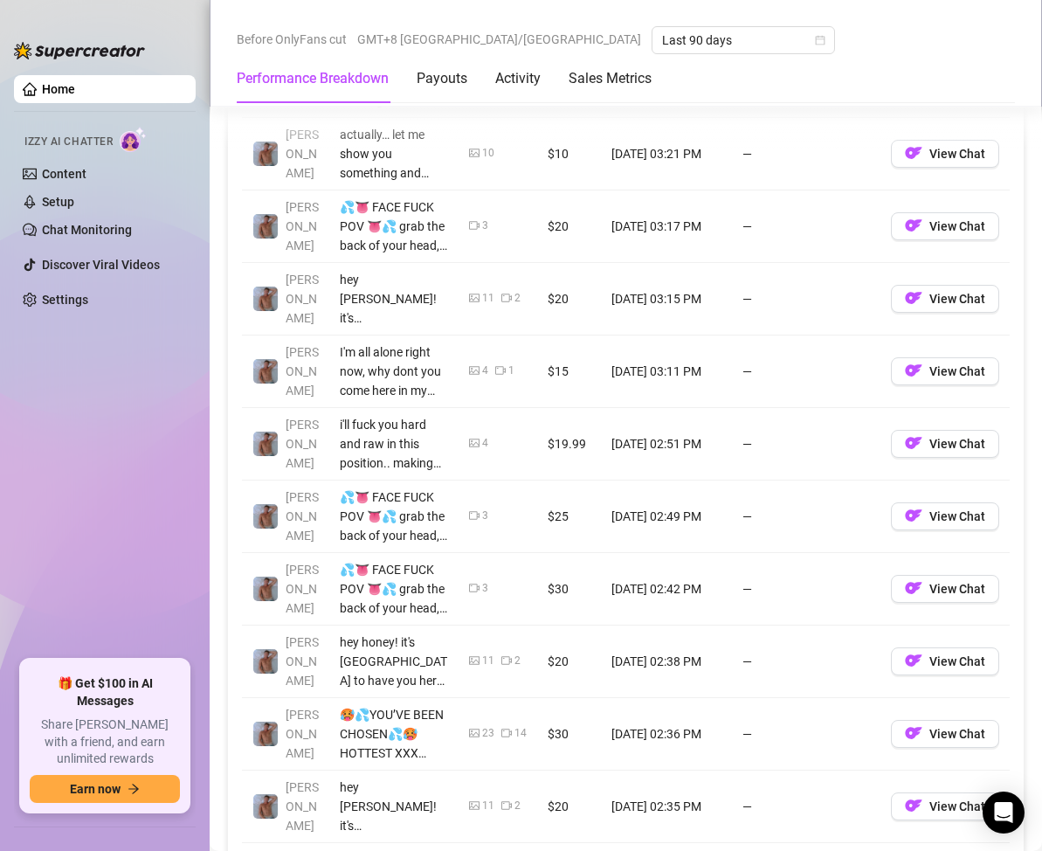
scroll to position [1922, 0]
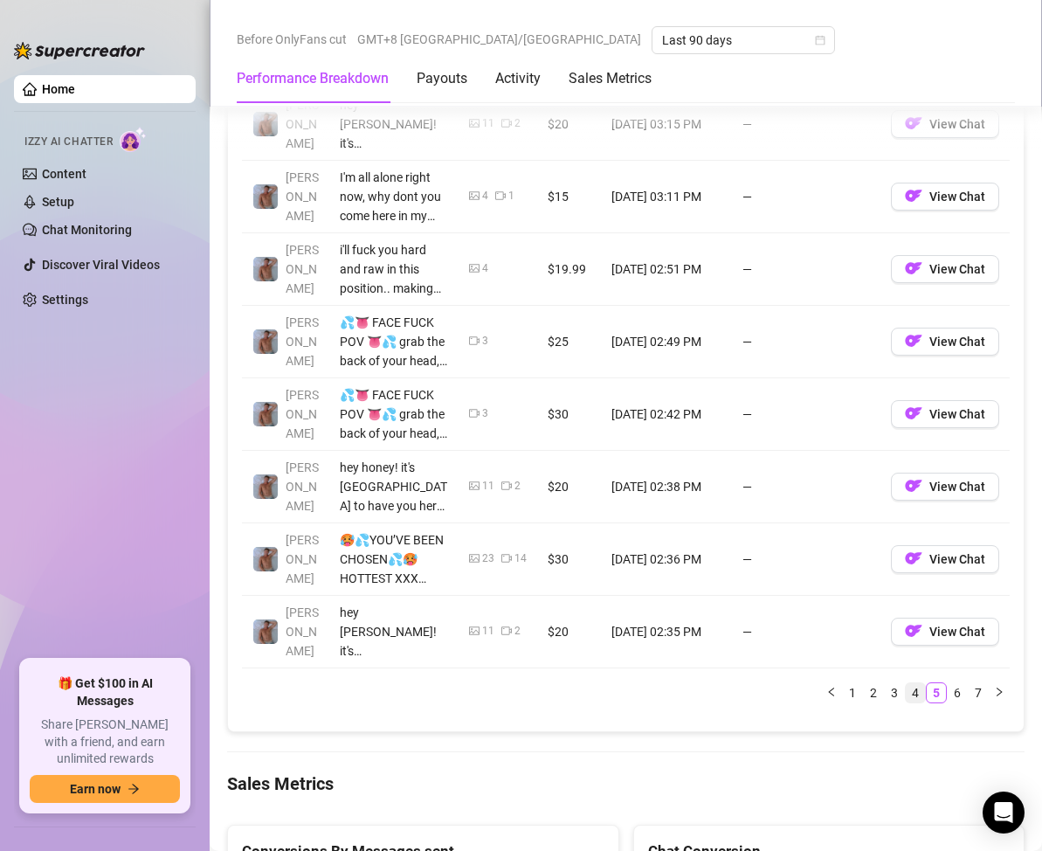
click at [906, 697] on link "4" at bounding box center [915, 692] width 19 height 19
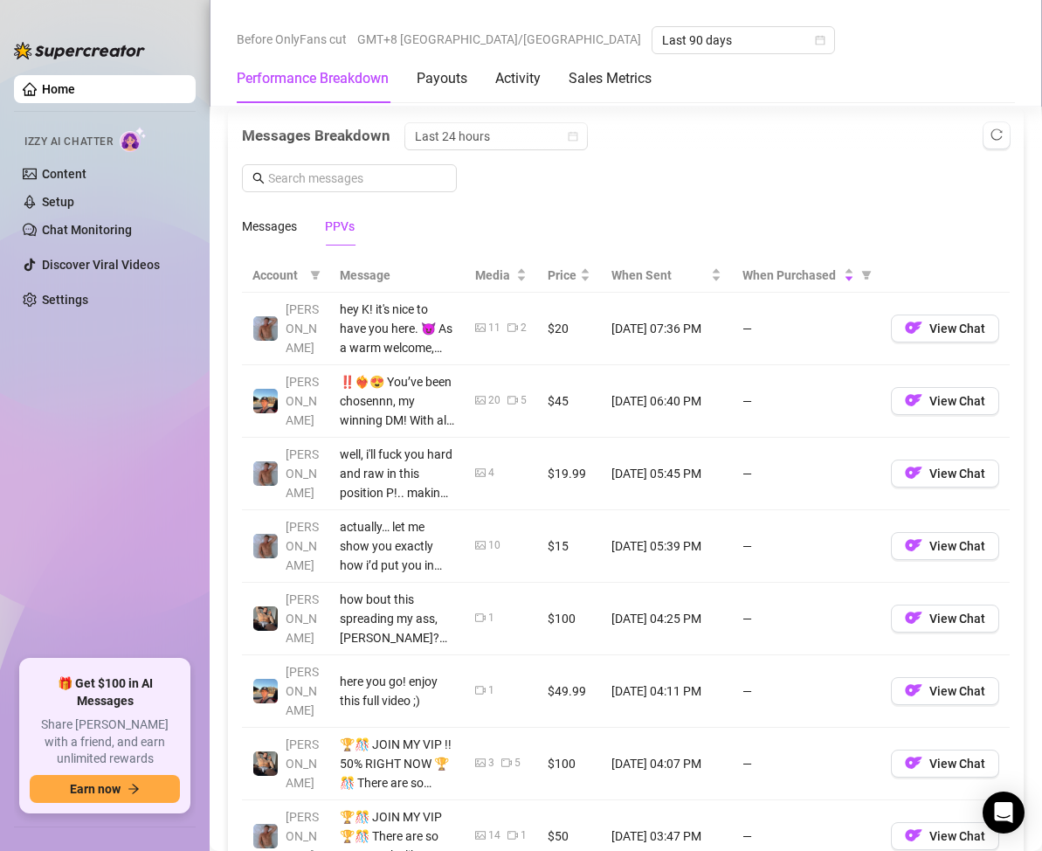
scroll to position [1835, 0]
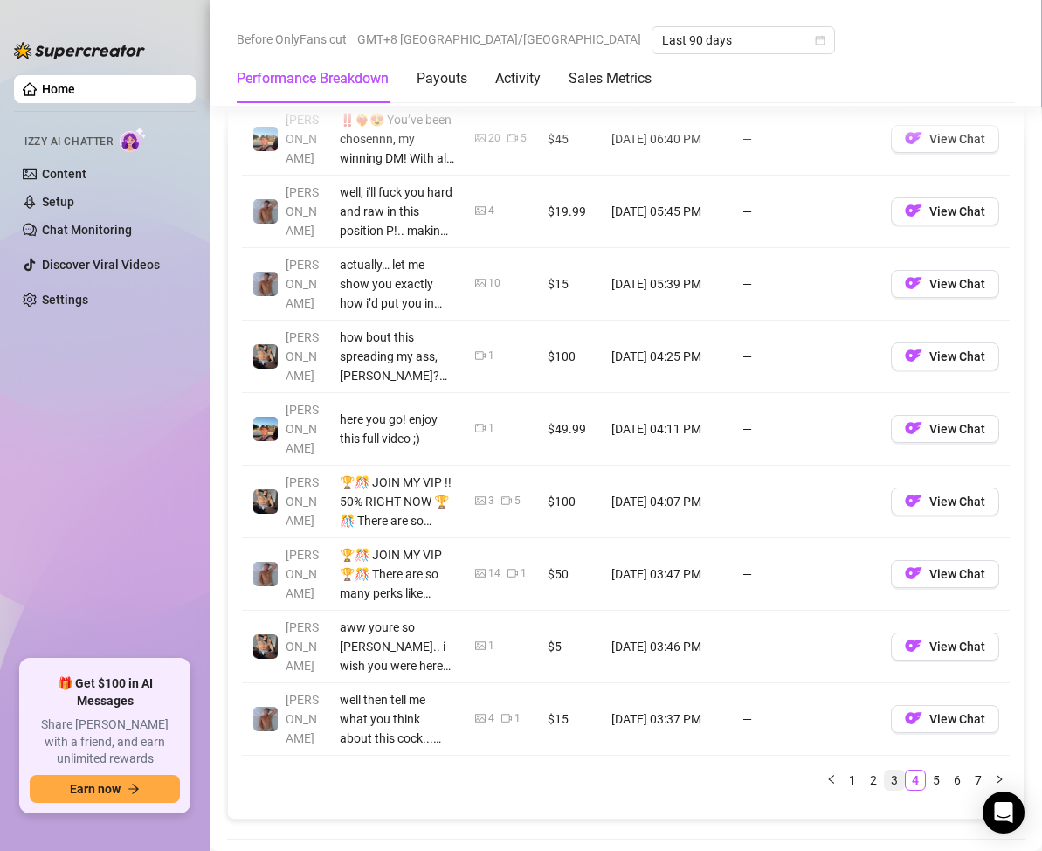
click at [885, 771] on link "3" at bounding box center [894, 780] width 19 height 19
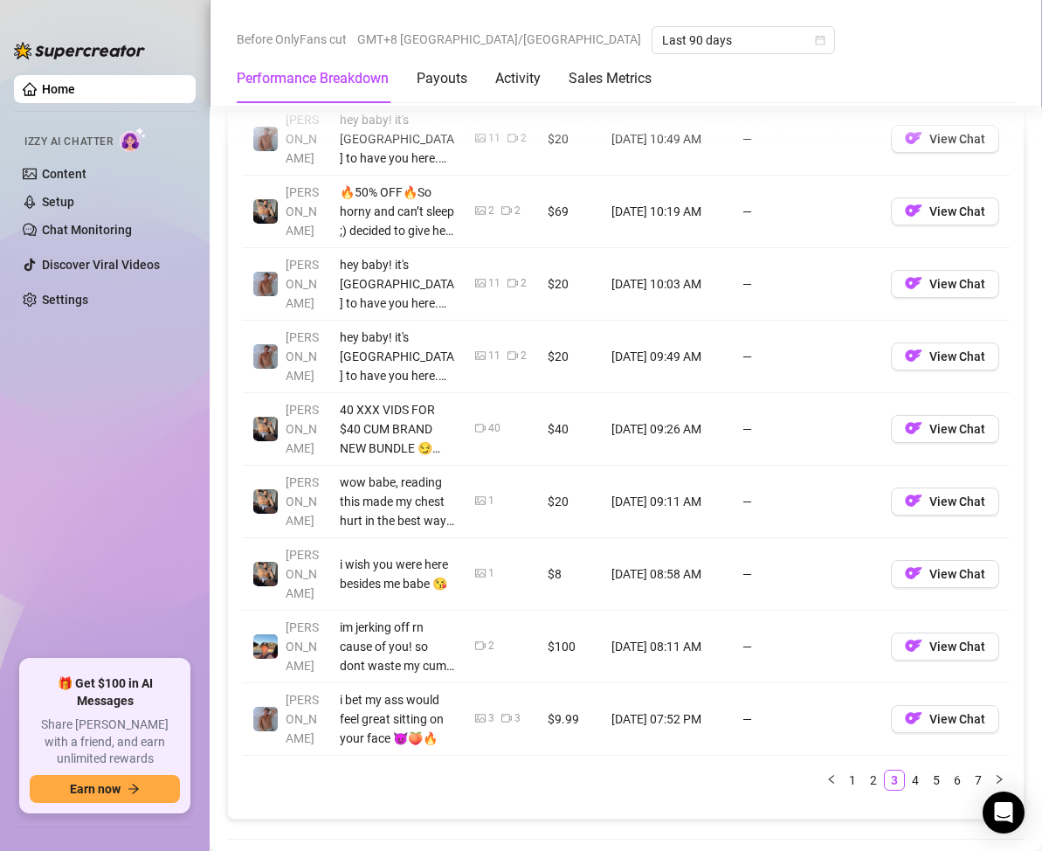
scroll to position [1922, 0]
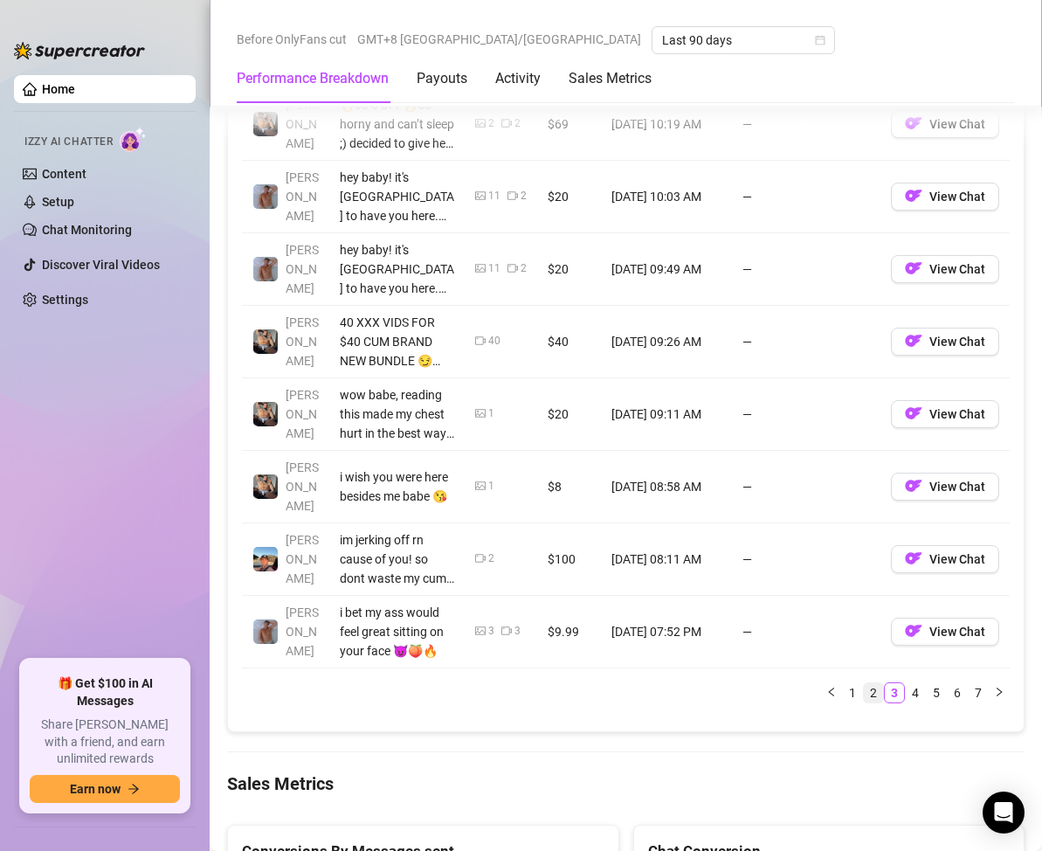
click at [864, 699] on link "2" at bounding box center [873, 692] width 19 height 19
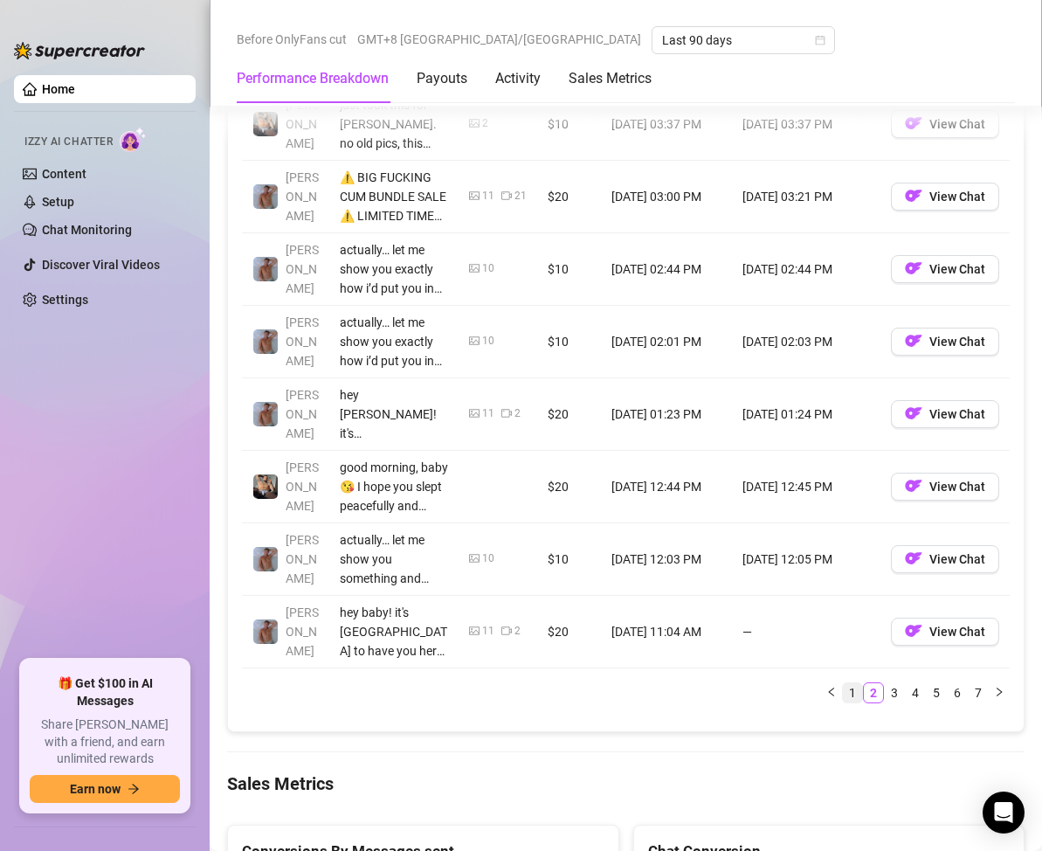
click at [843, 693] on link "1" at bounding box center [852, 692] width 19 height 19
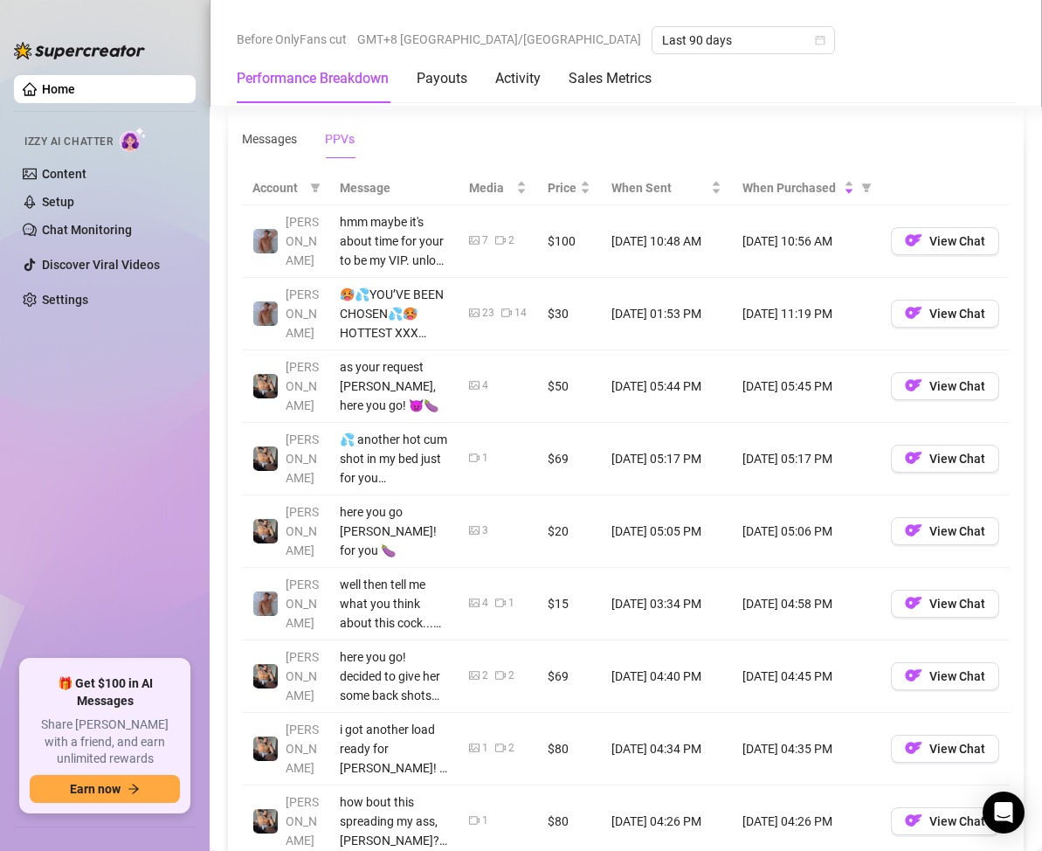
scroll to position [1835, 0]
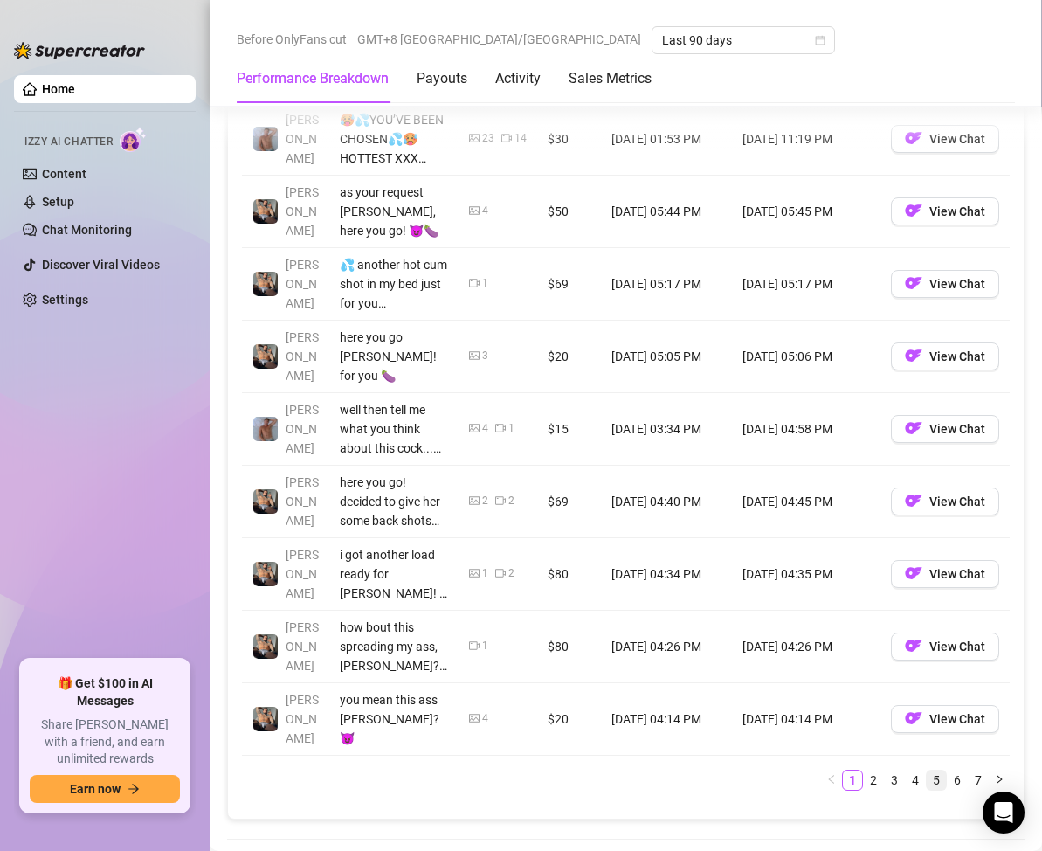
click at [927, 771] on link "5" at bounding box center [936, 780] width 19 height 19
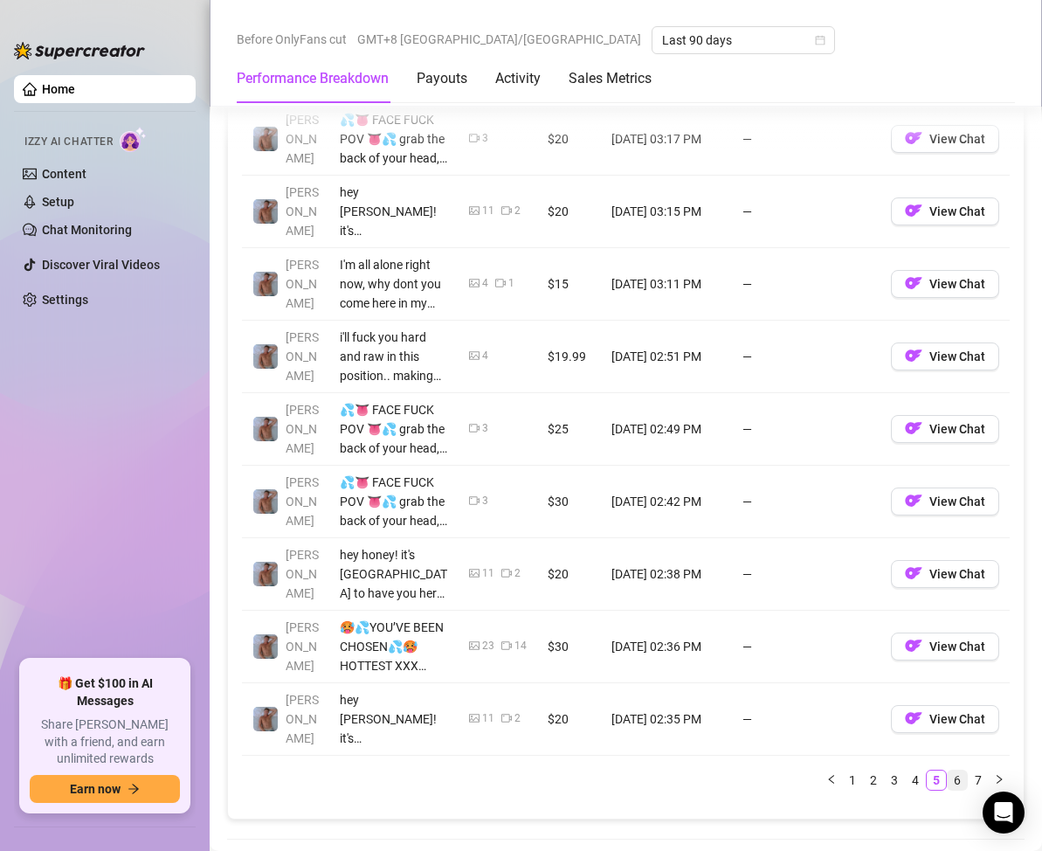
click at [948, 781] on link "6" at bounding box center [957, 780] width 19 height 19
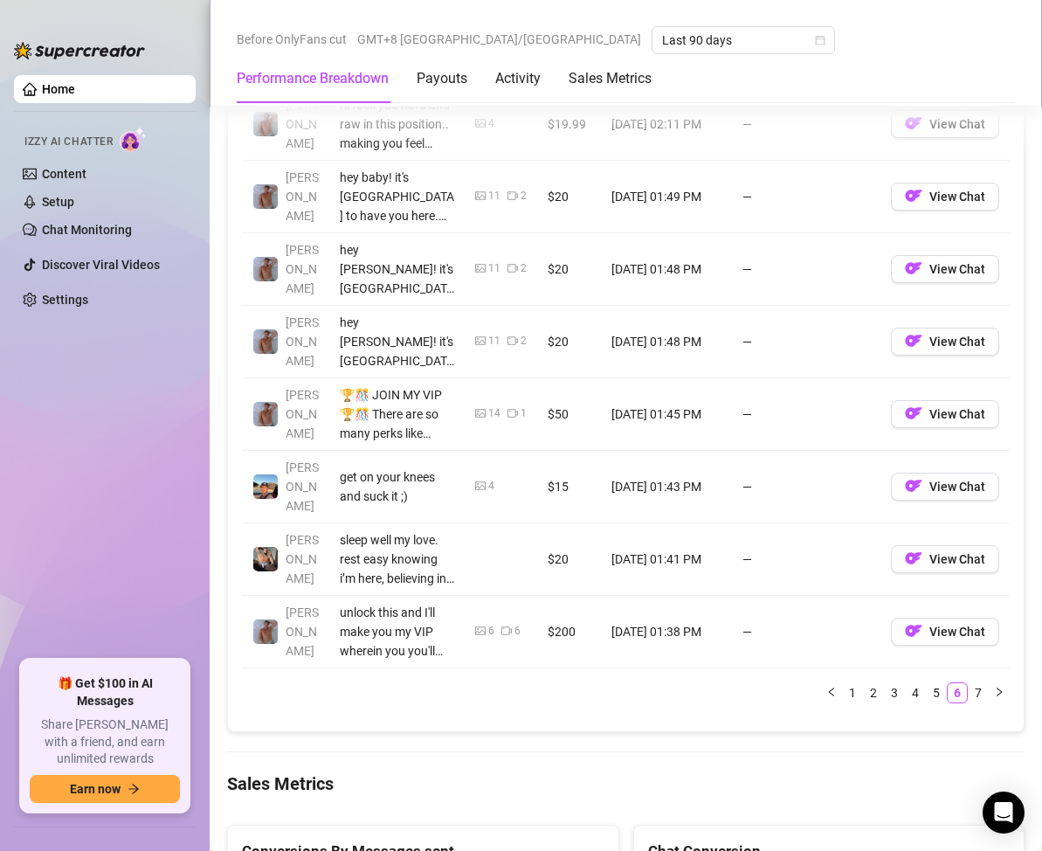
scroll to position [2010, 0]
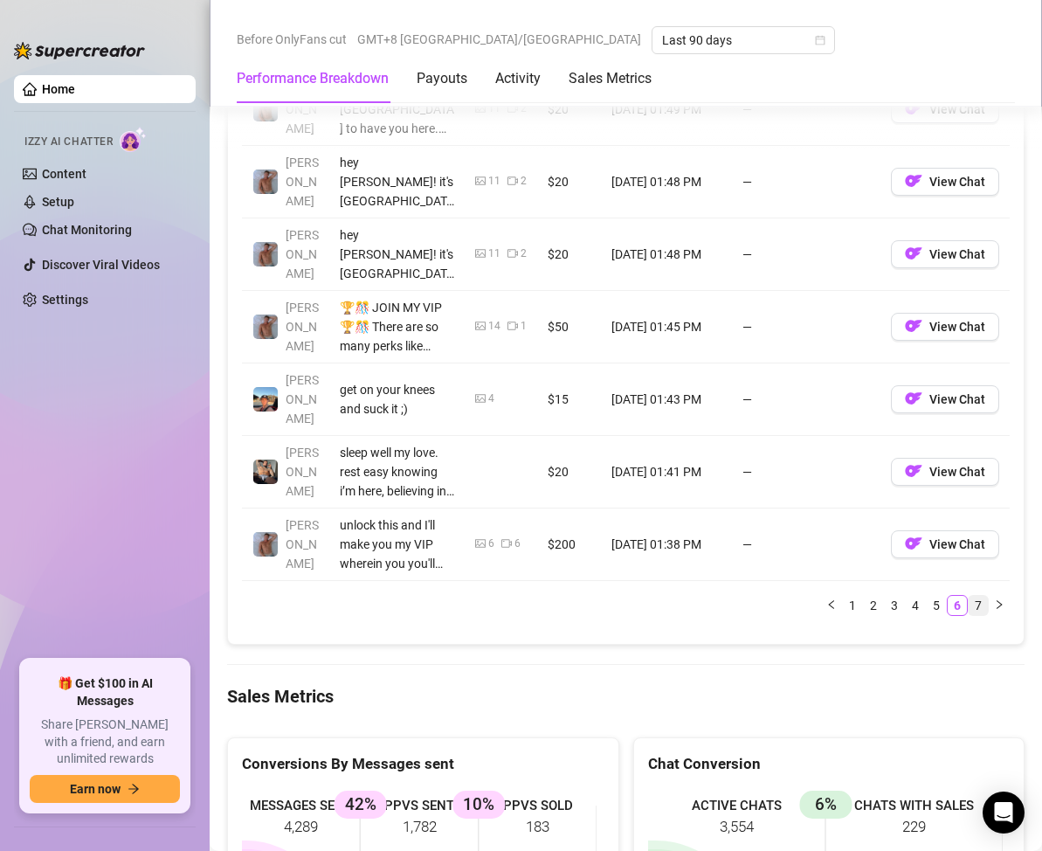
click at [969, 596] on link "7" at bounding box center [978, 605] width 19 height 19
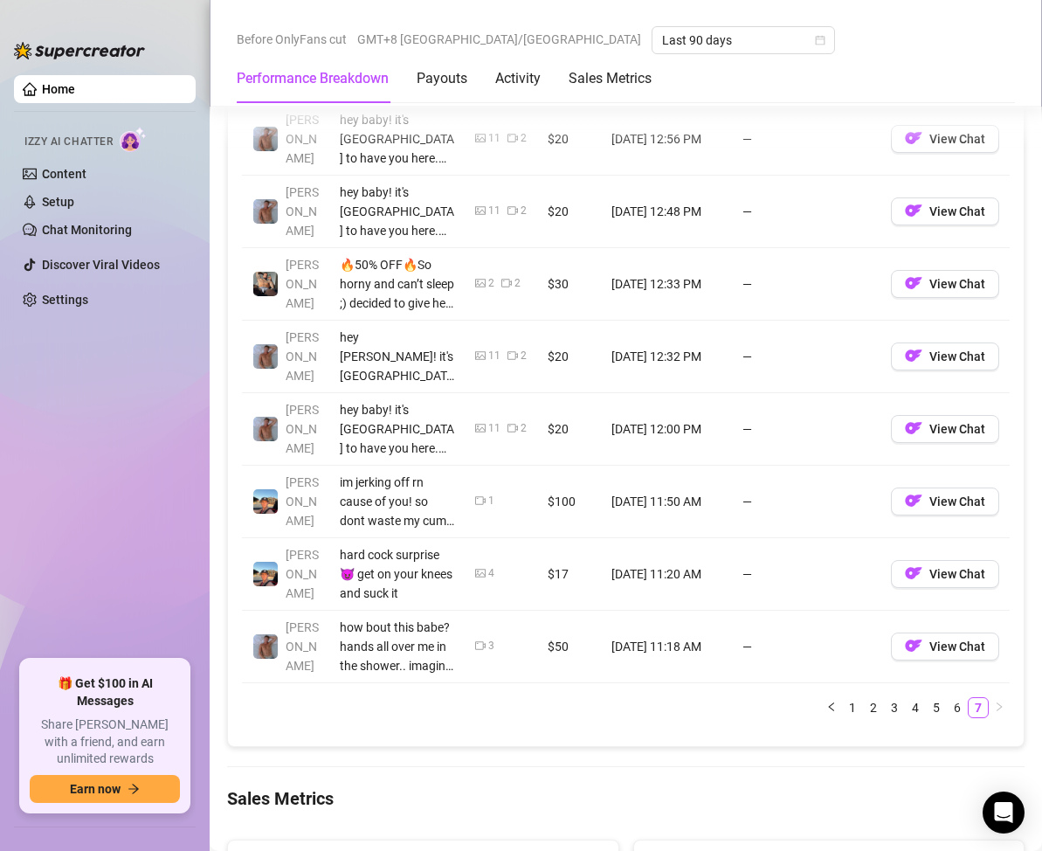
scroll to position [1922, 0]
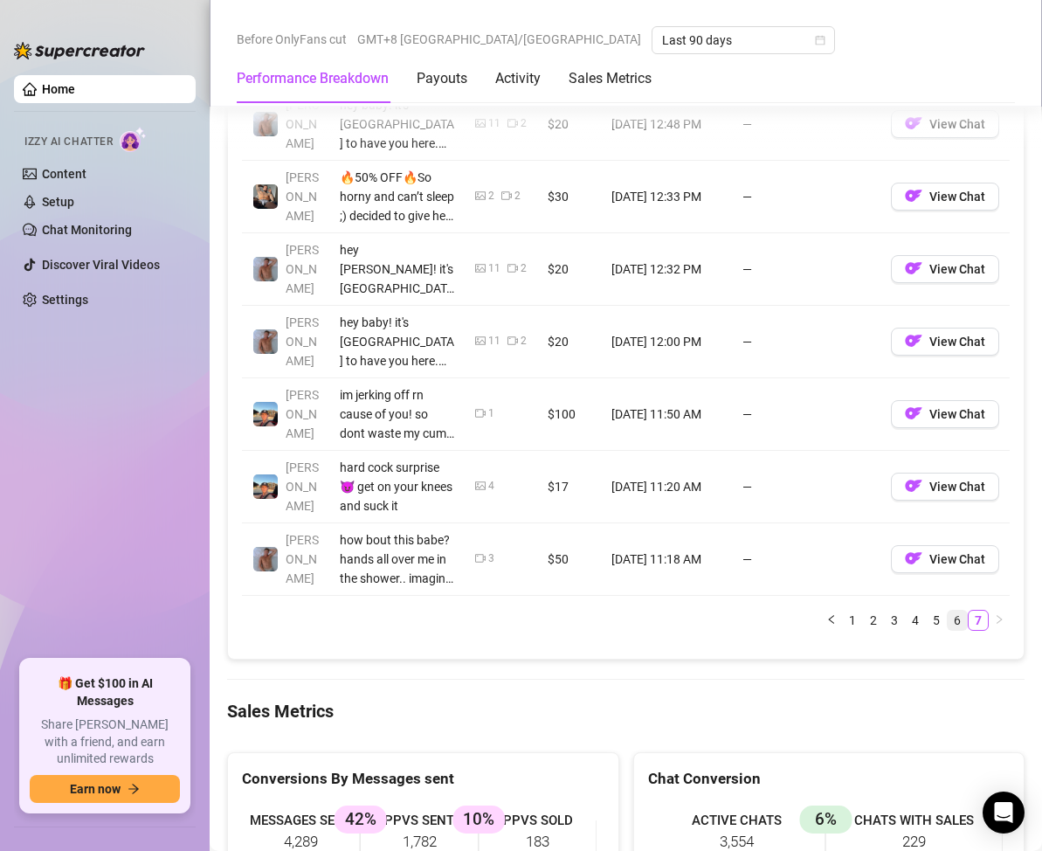
click at [948, 621] on link "6" at bounding box center [957, 620] width 19 height 19
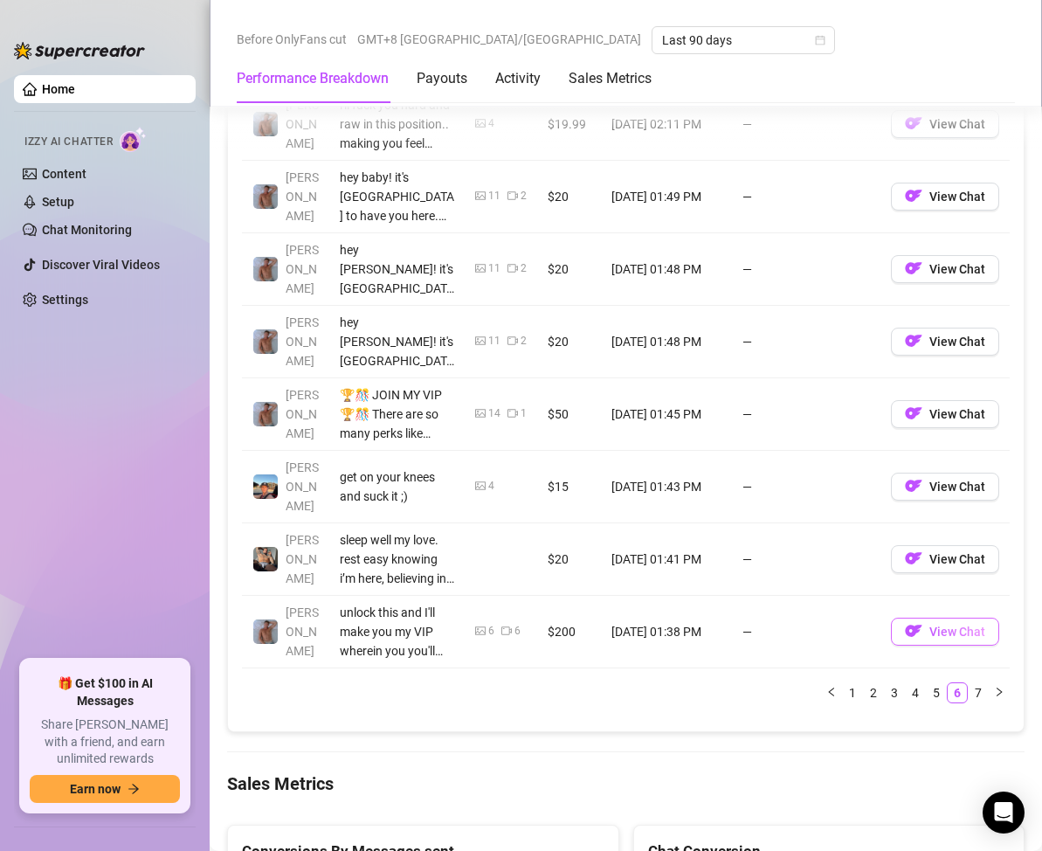
click at [930, 625] on span "View Chat" at bounding box center [958, 632] width 56 height 14
click at [927, 683] on link "5" at bounding box center [936, 692] width 19 height 19
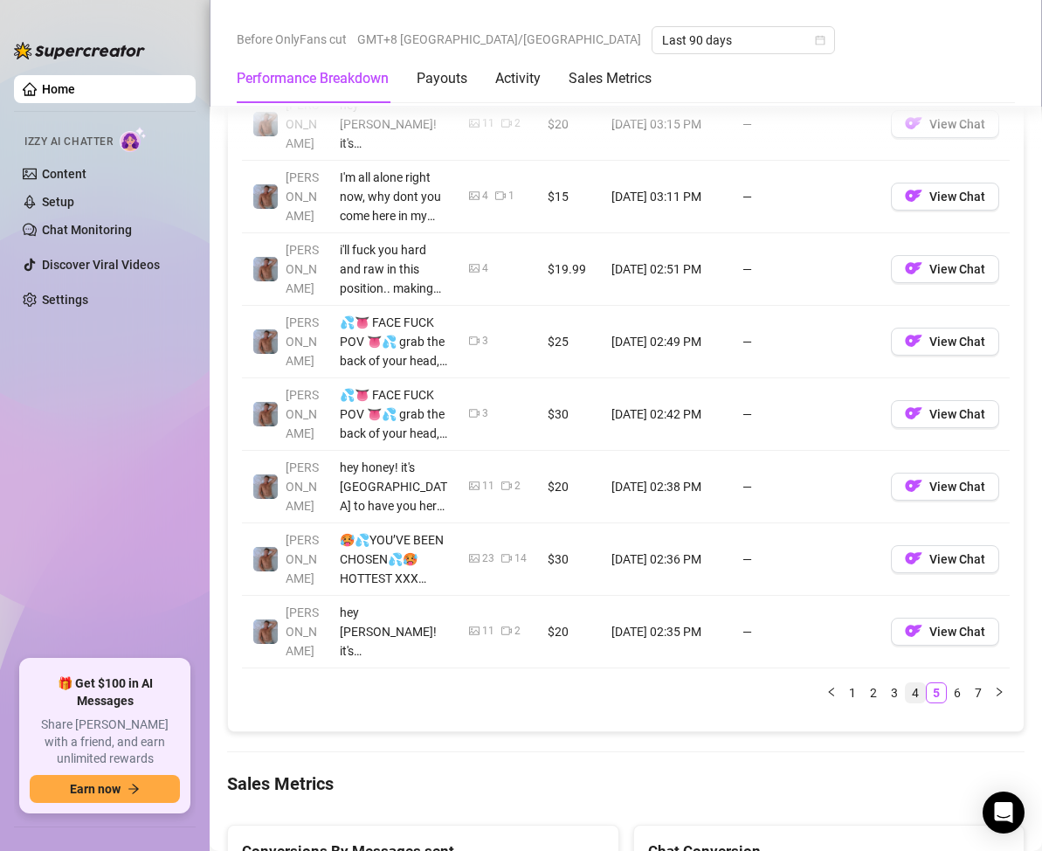
click at [906, 690] on link "4" at bounding box center [915, 692] width 19 height 19
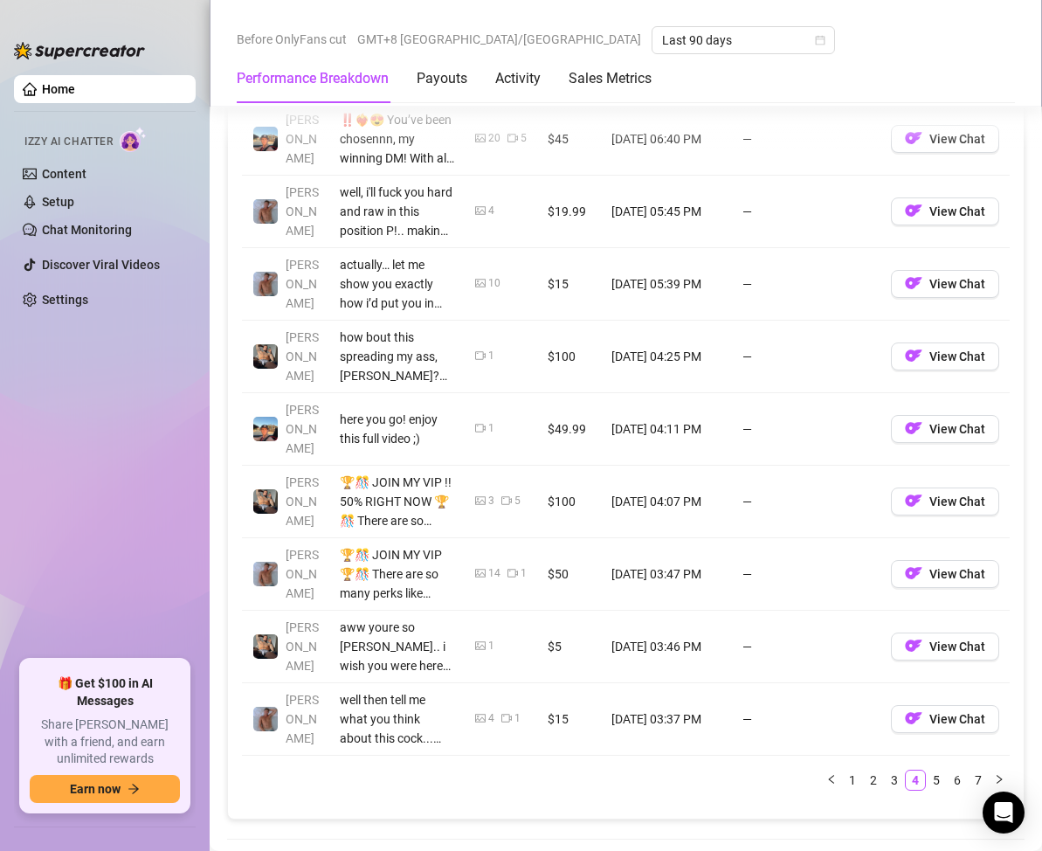
scroll to position [1747, 0]
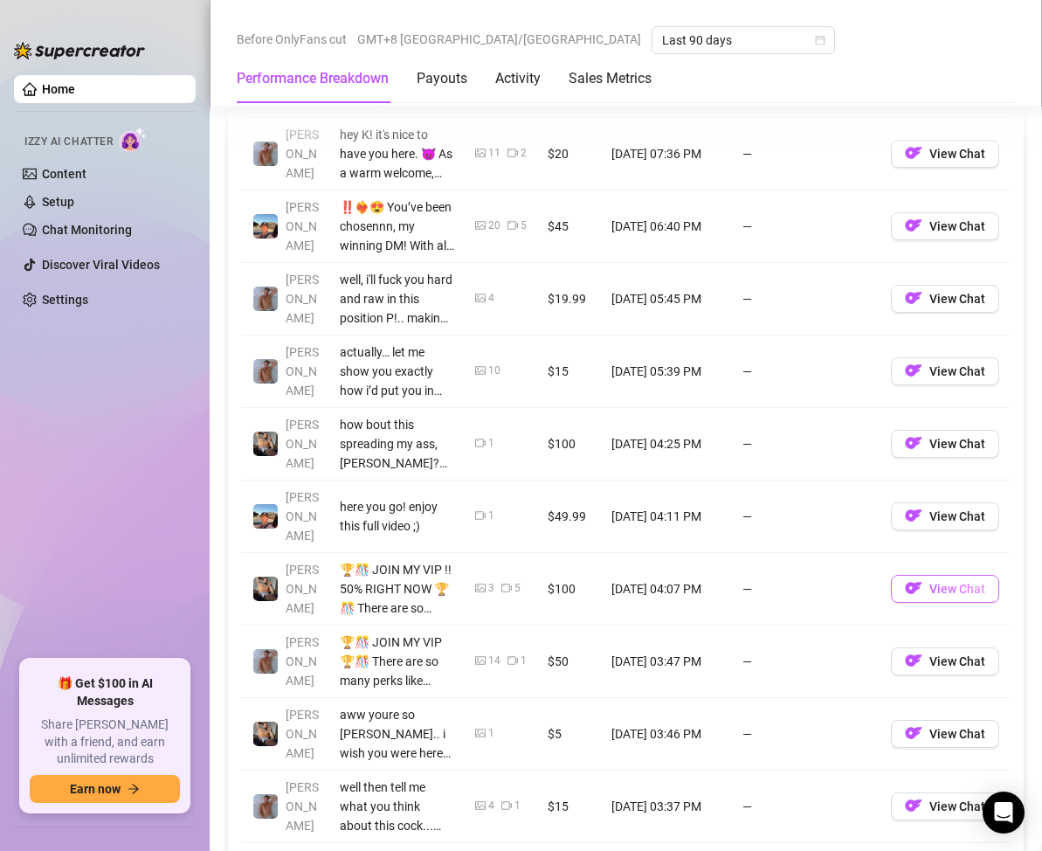
click at [907, 579] on img "button" at bounding box center [913, 587] width 17 height 17
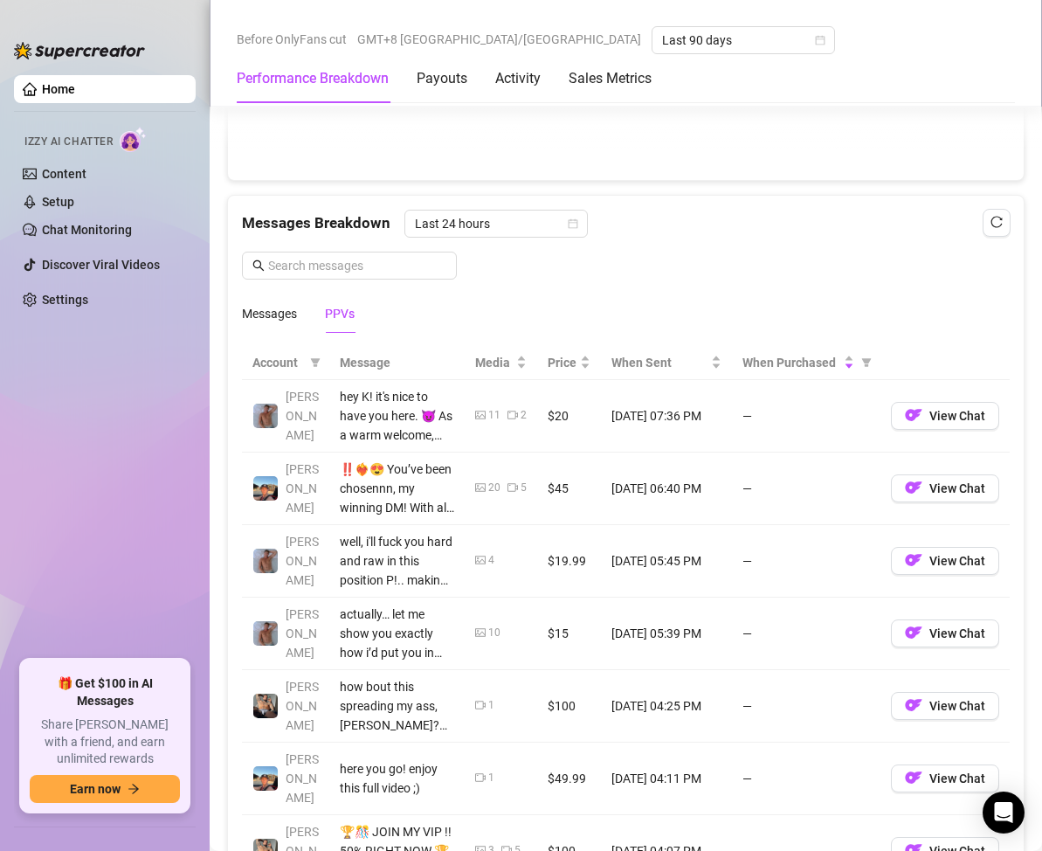
scroll to position [1398, 0]
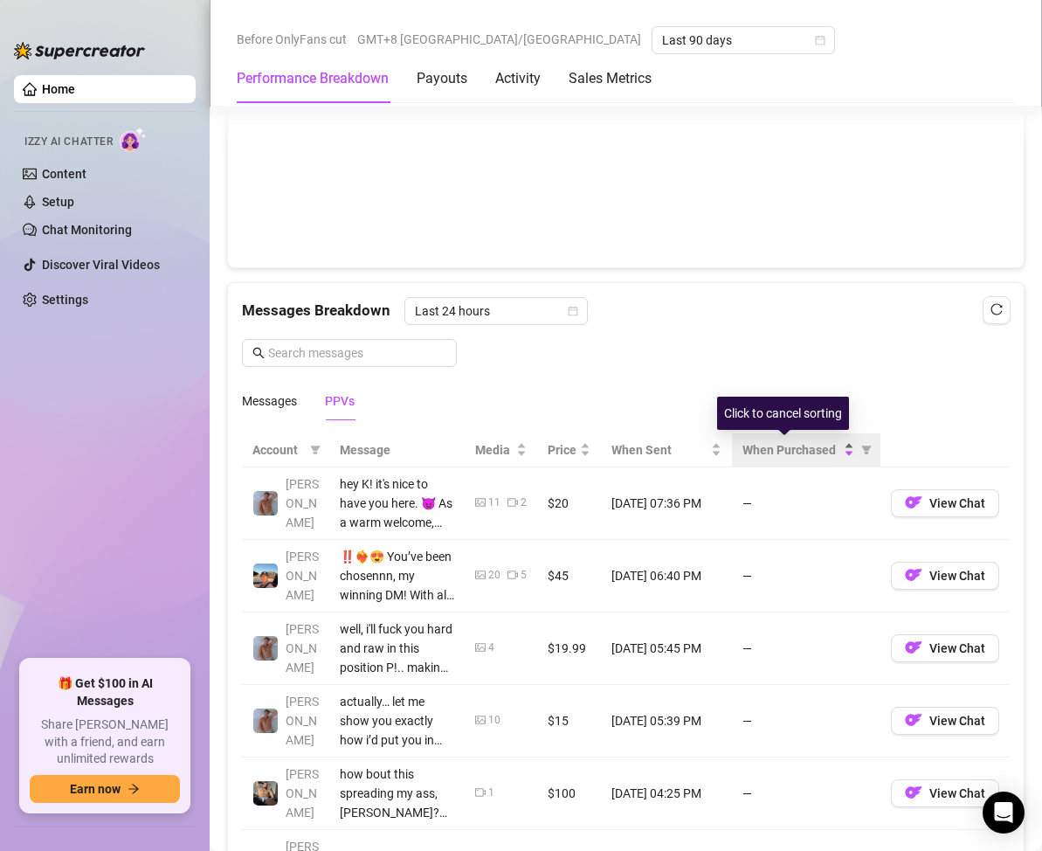
click at [788, 449] on span "When Purchased" at bounding box center [792, 449] width 98 height 19
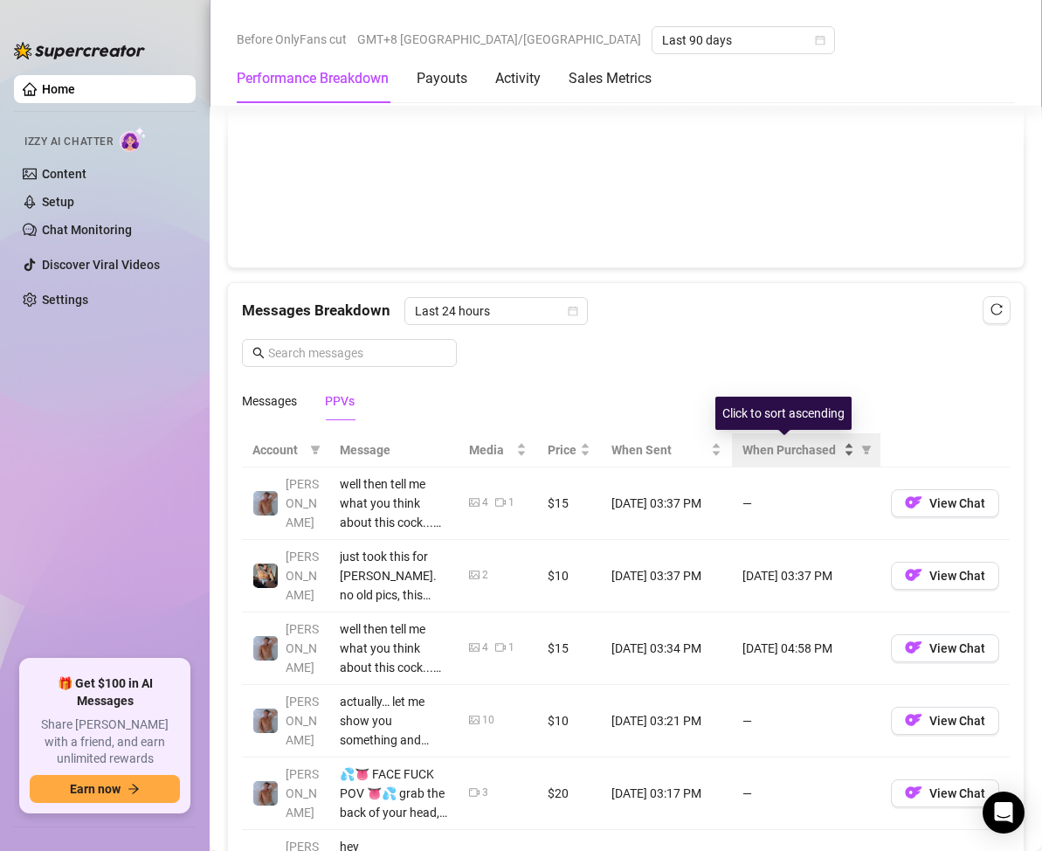
click at [813, 442] on span "When Purchased" at bounding box center [792, 449] width 98 height 19
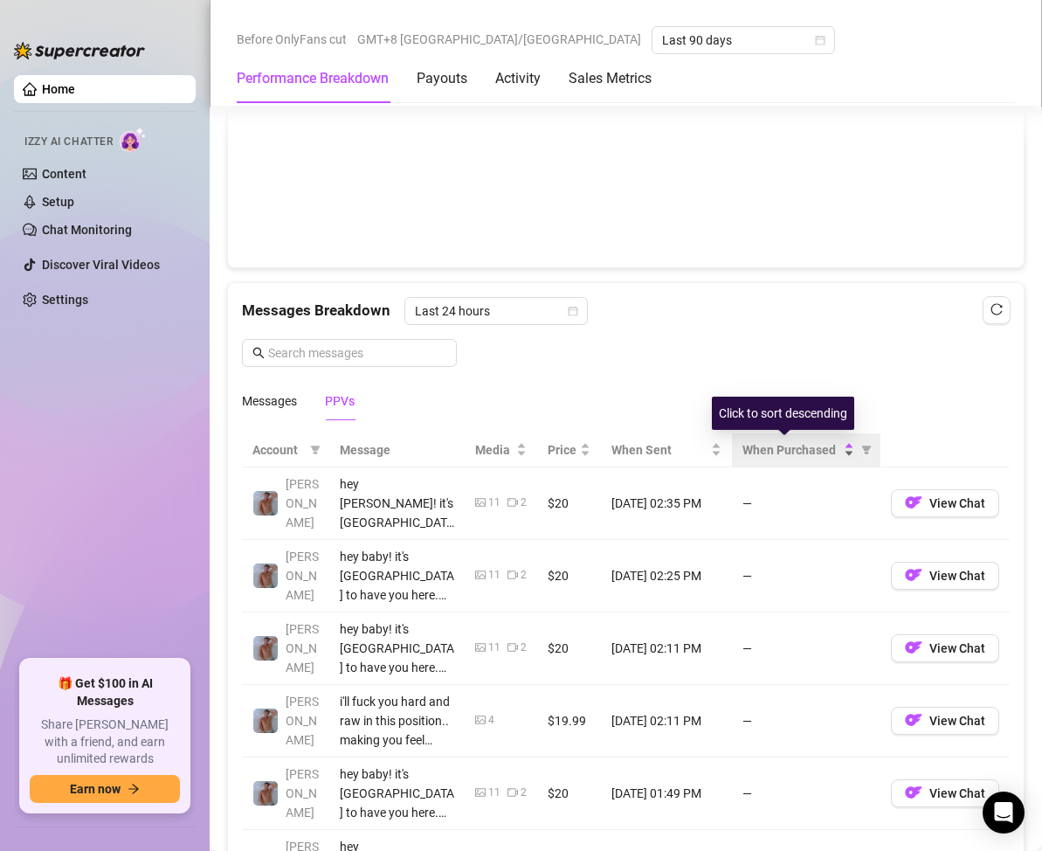
click at [806, 449] on span "When Purchased" at bounding box center [792, 449] width 98 height 19
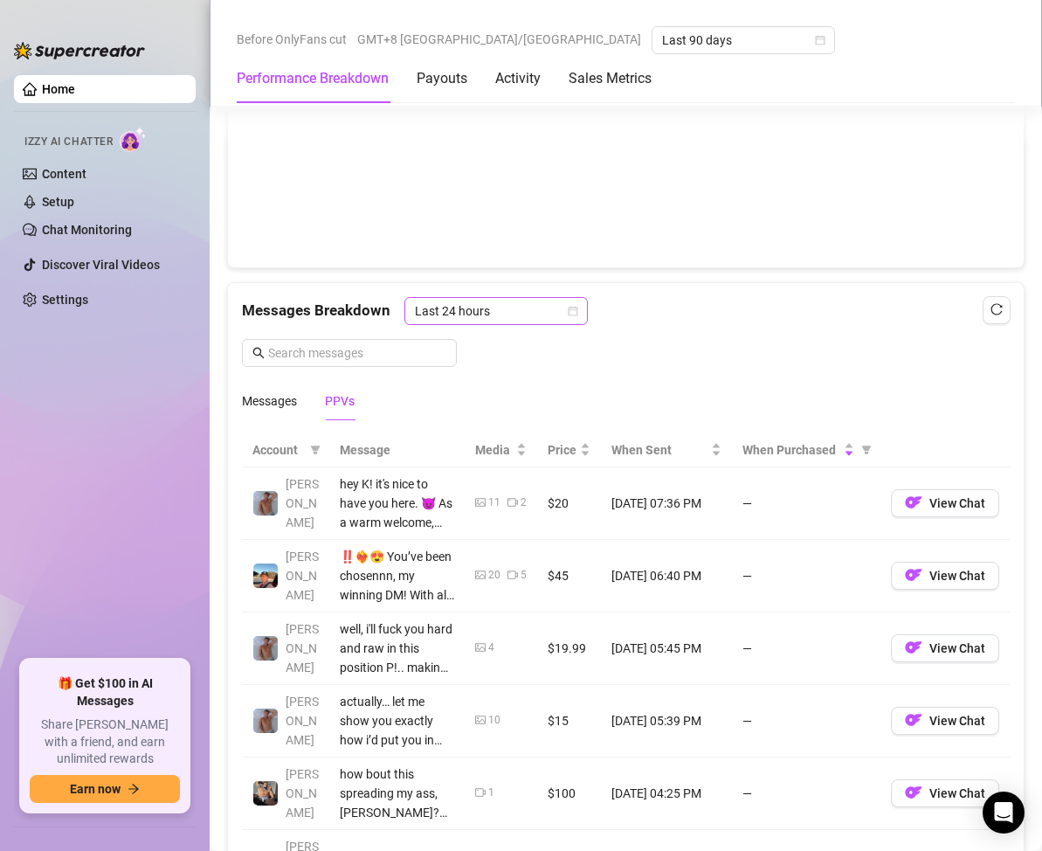
click at [517, 317] on span "Last 24 hours" at bounding box center [496, 311] width 163 height 26
click at [691, 325] on div "Messages Breakdown Last 24 hours Messages PPVs" at bounding box center [626, 358] width 768 height 123
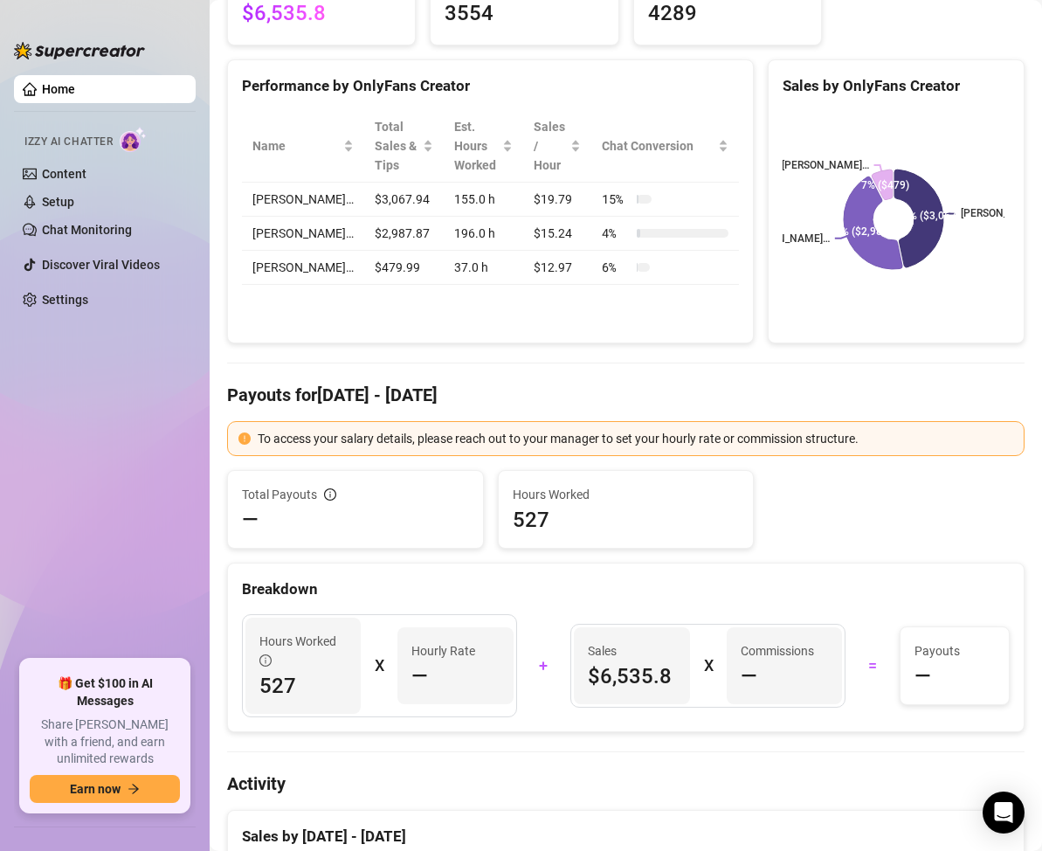
scroll to position [87, 0]
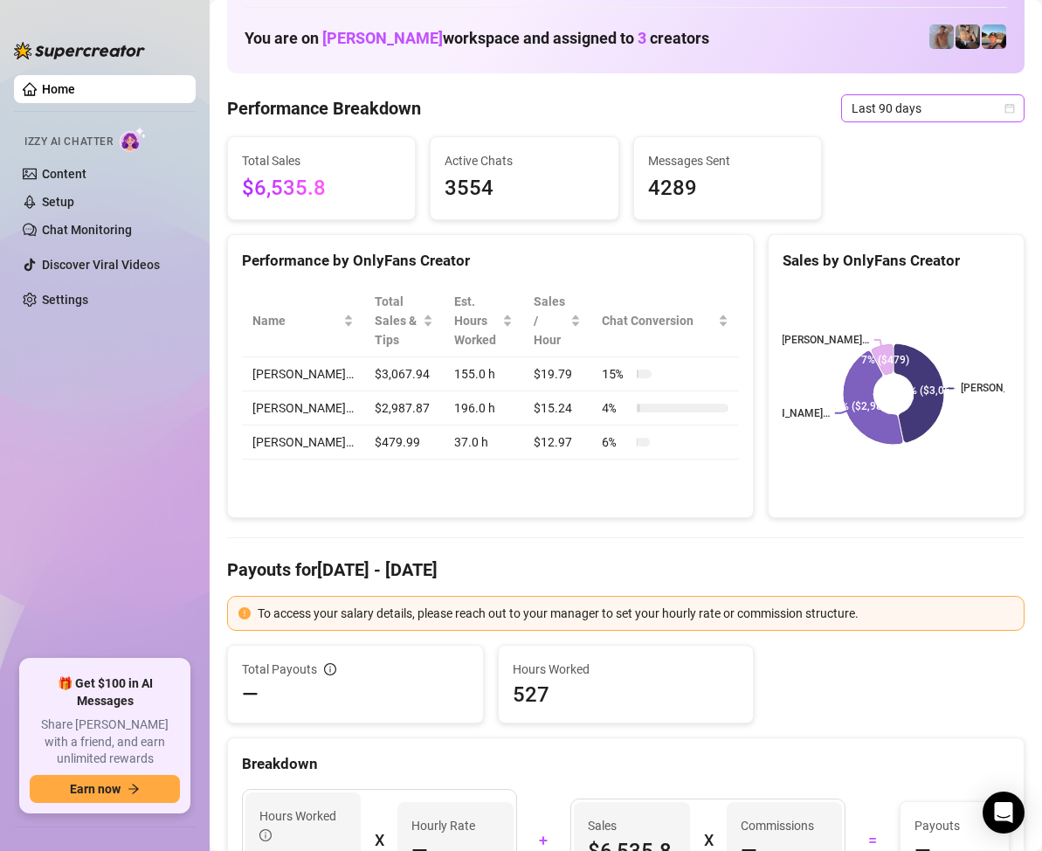
click at [938, 115] on span "Last 90 days" at bounding box center [933, 108] width 163 height 26
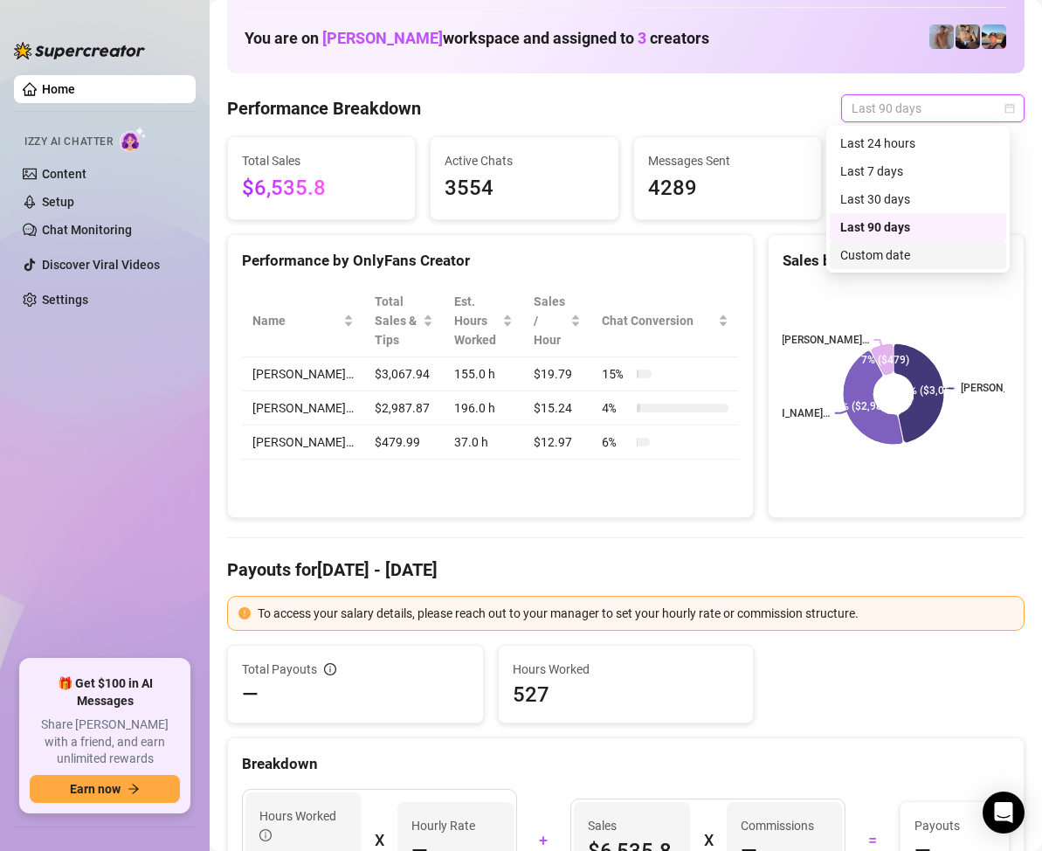
click at [882, 256] on div "Custom date" at bounding box center [919, 255] width 156 height 19
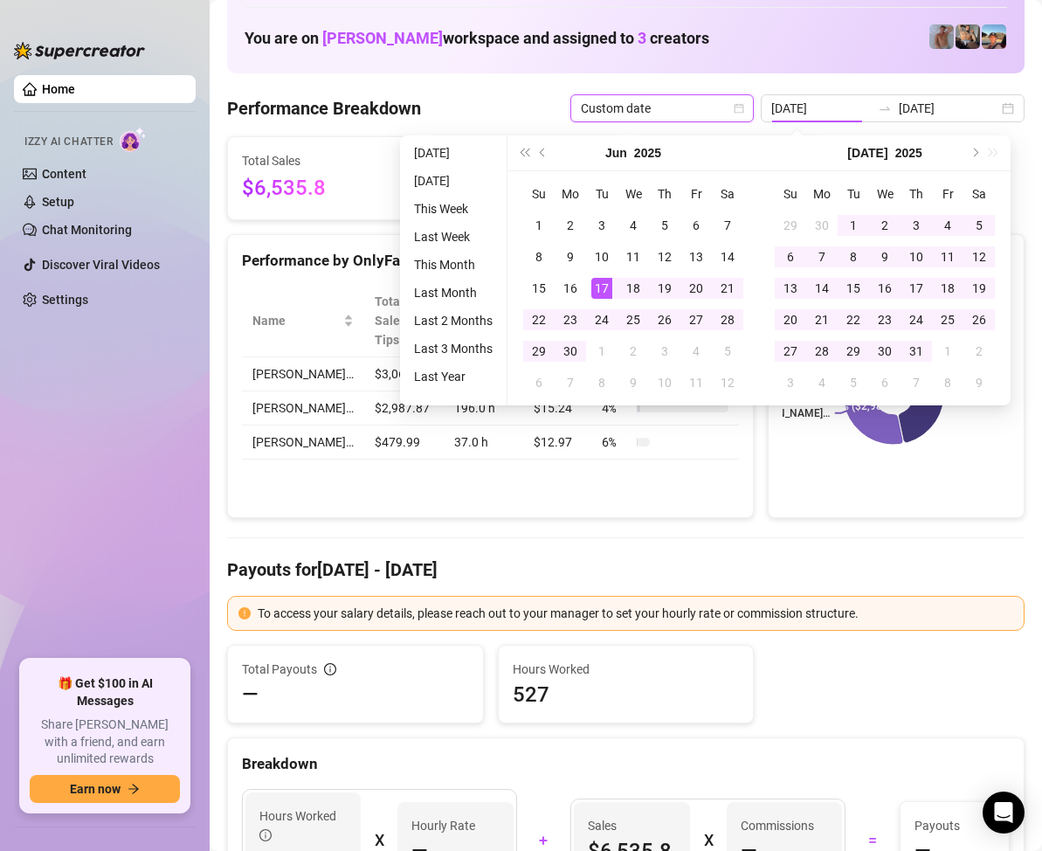
click at [986, 152] on div "[DATE]" at bounding box center [885, 153] width 252 height 36
click at [978, 152] on span "Next month (PageDown)" at bounding box center [974, 153] width 9 height 9
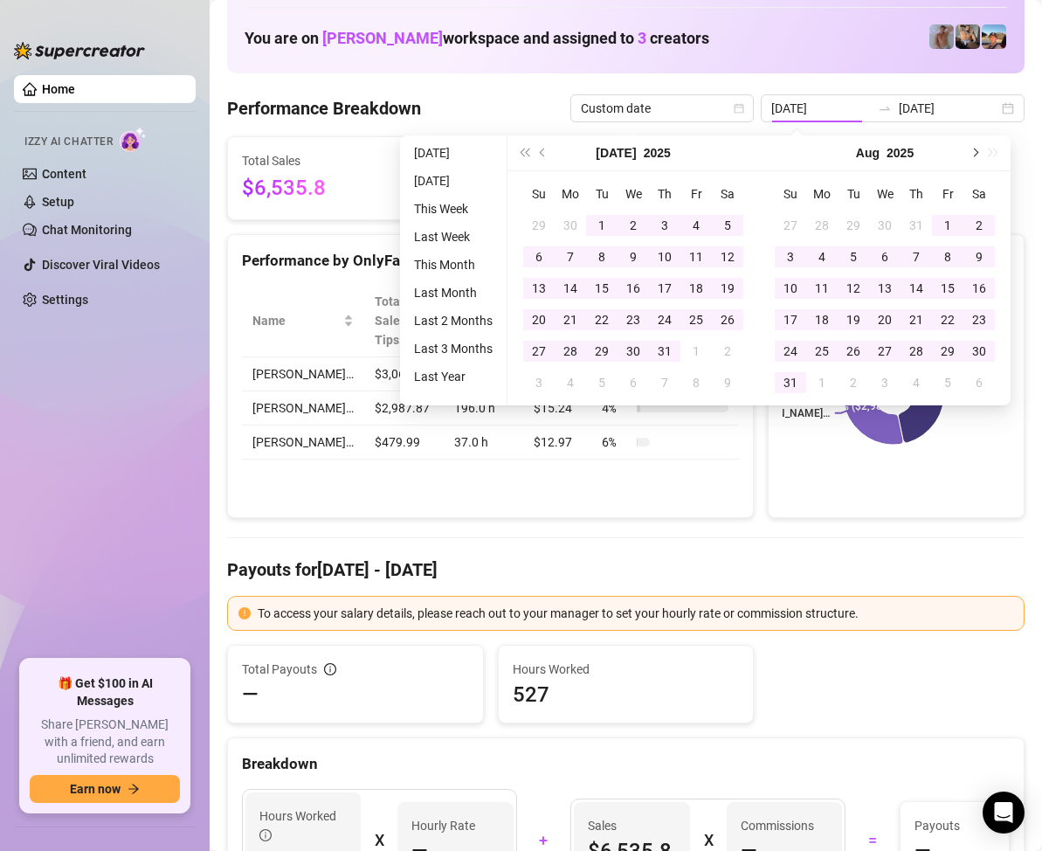
click at [978, 152] on span "Next month (PageDown)" at bounding box center [974, 153] width 9 height 9
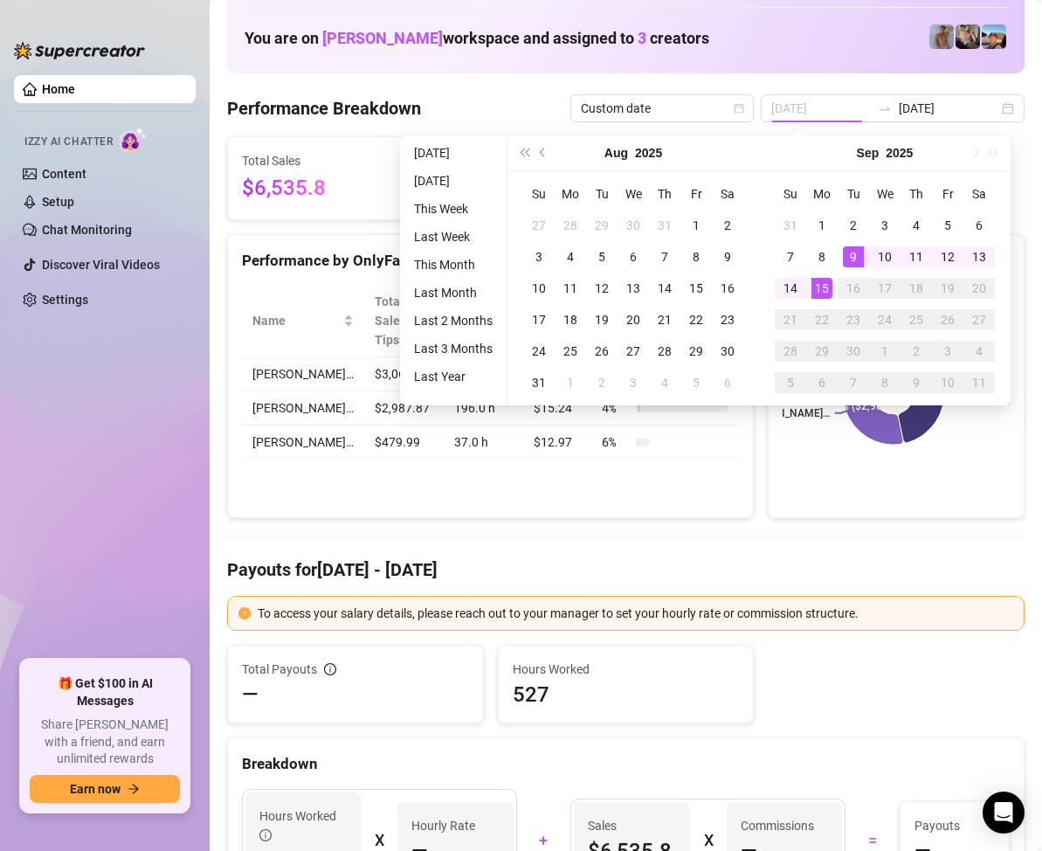
type input "[DATE]"
click at [827, 285] on div "15" at bounding box center [822, 288] width 21 height 21
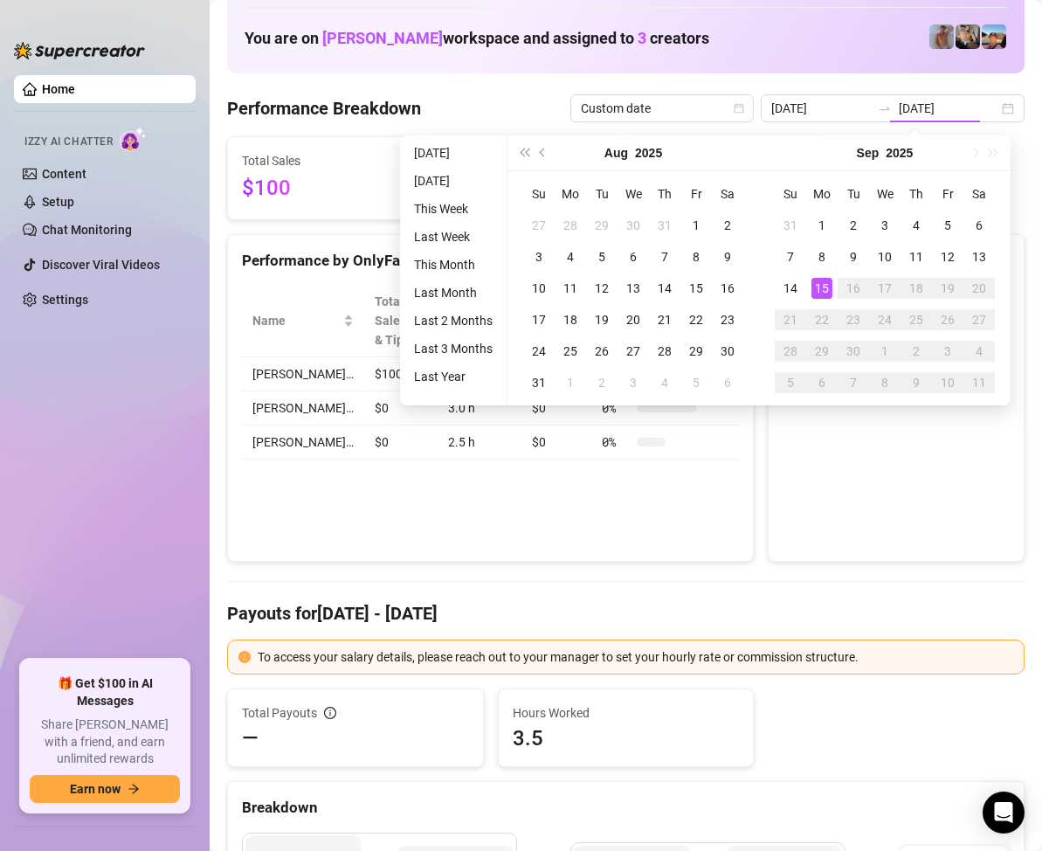
type input "[DATE]"
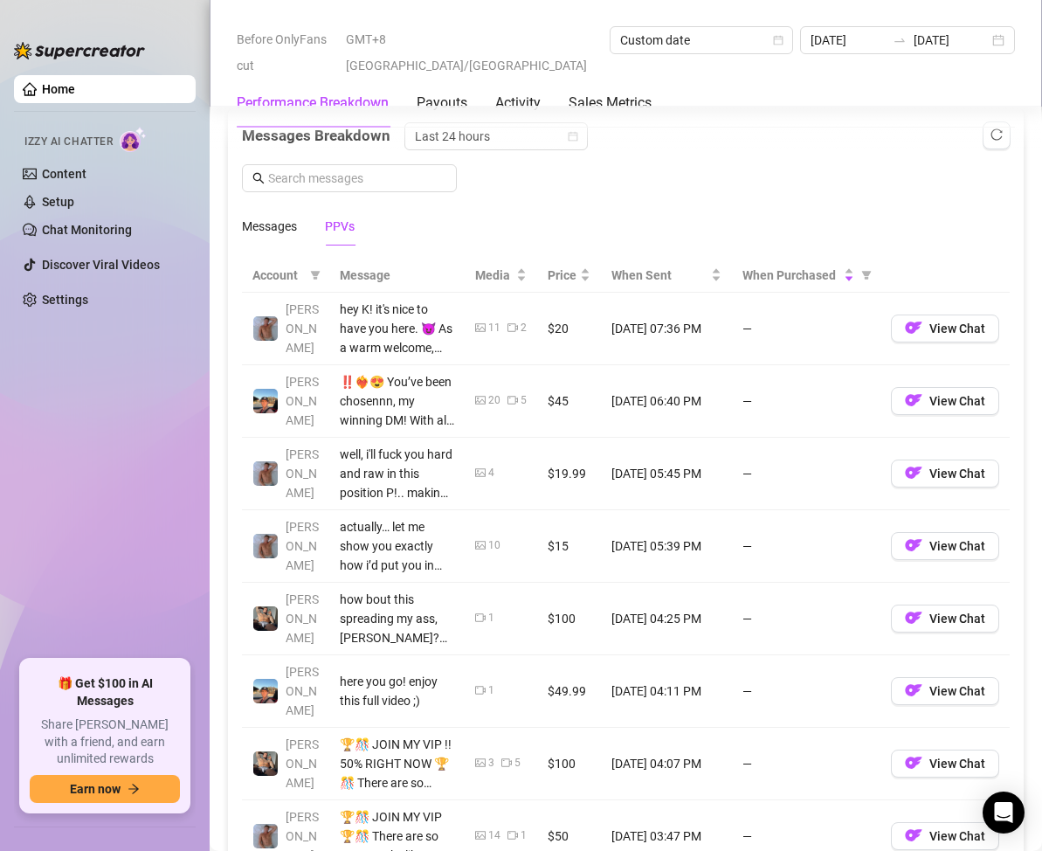
scroll to position [1136, 0]
